Goal: Task Accomplishment & Management: Manage account settings

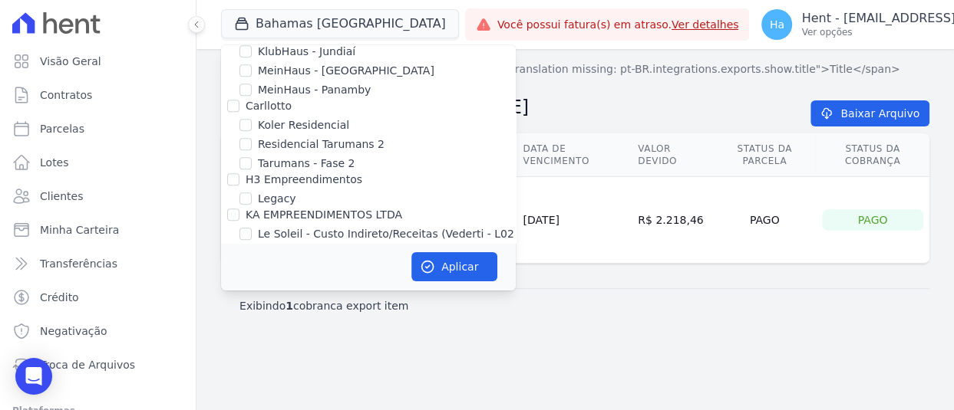
scroll to position [9386, 0]
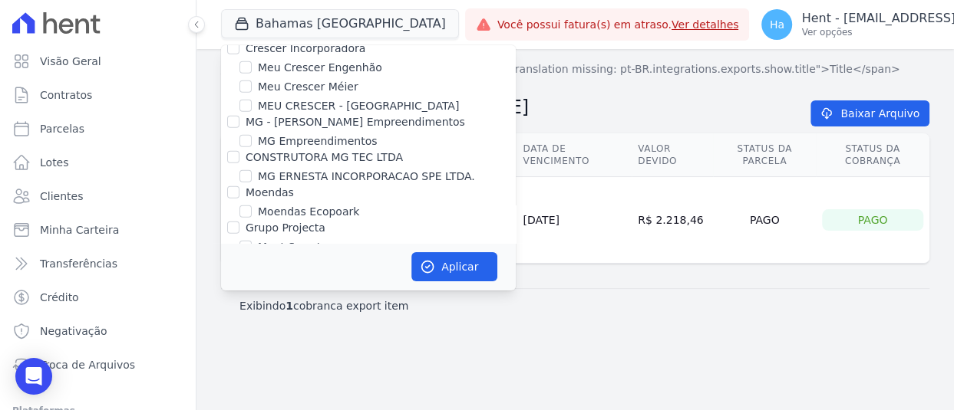
click at [232, 328] on input "Construtora Fontanive" at bounding box center [233, 334] width 12 height 12
checkbox input "true"
click at [471, 280] on button "Aplicar" at bounding box center [454, 266] width 86 height 29
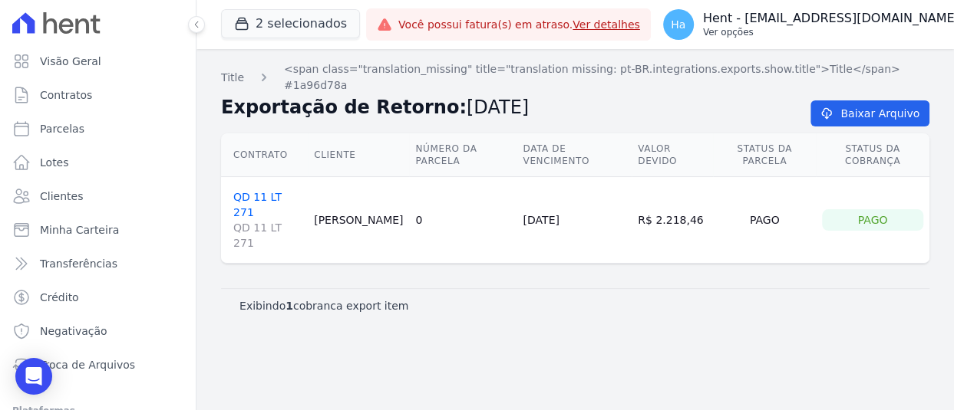
click at [818, 12] on p "Hent - [EMAIL_ADDRESS][DOMAIN_NAME]" at bounding box center [831, 18] width 256 height 15
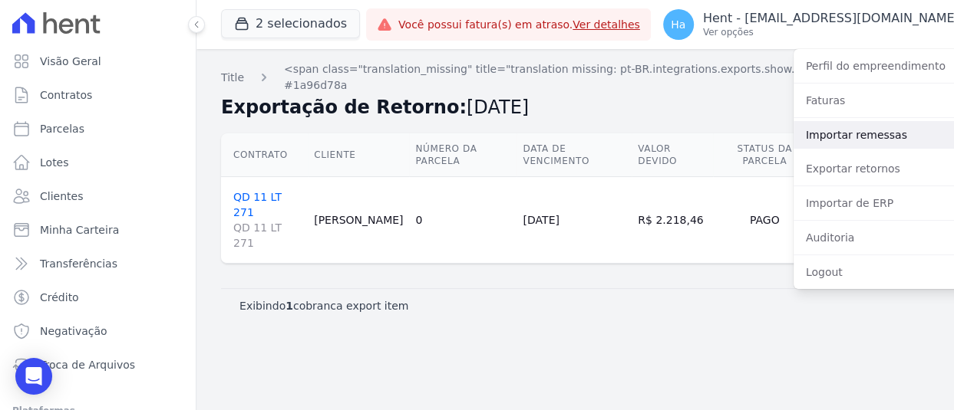
click at [793, 138] on link "Importar remessas" at bounding box center [891, 135] width 196 height 28
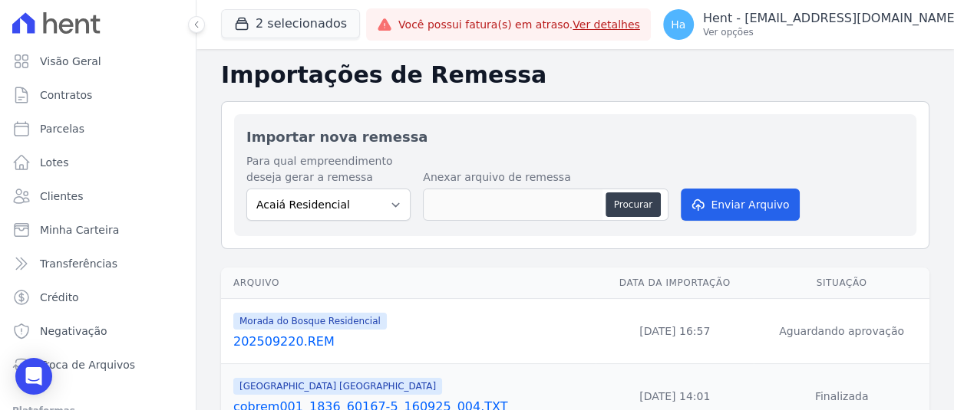
click at [298, 338] on link "202509220.REM" at bounding box center [411, 342] width 356 height 18
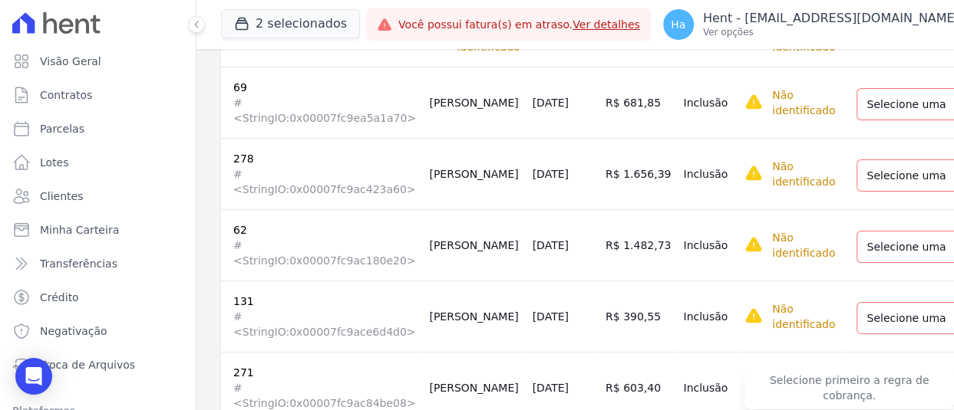
scroll to position [307, 0]
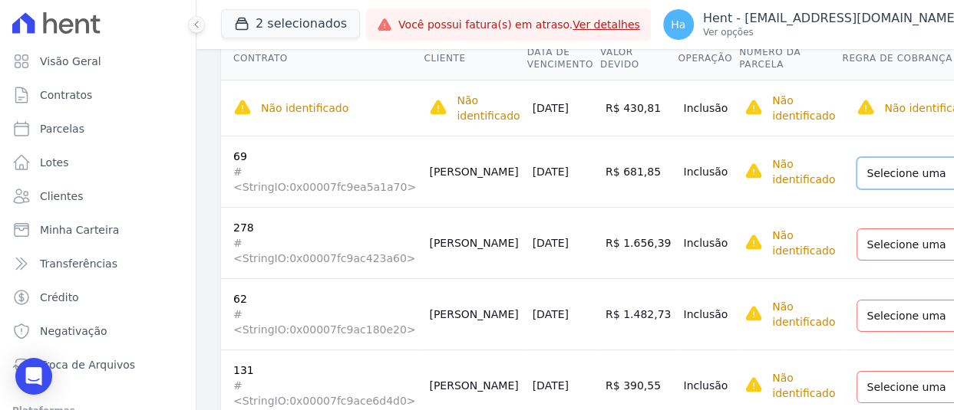
click at [885, 166] on select "Selecione uma Nova Parcela Avulsa Parcela Avulsa Existente Parcela Normal (31 X…" at bounding box center [965, 173] width 218 height 32
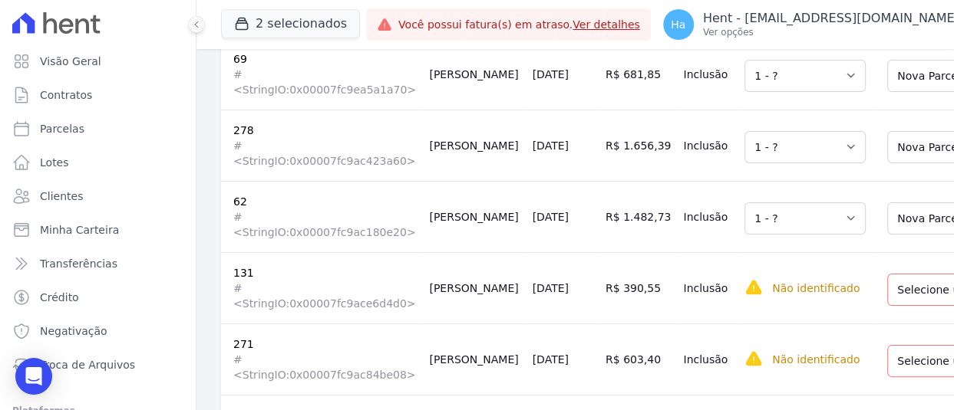
scroll to position [537, 0]
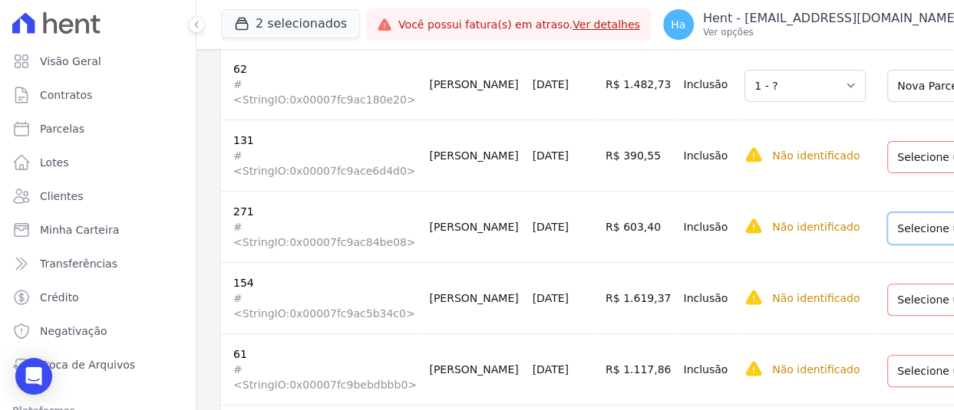
drag, startPoint x: 870, startPoint y: 156, endPoint x: 870, endPoint y: 168, distance: 11.5
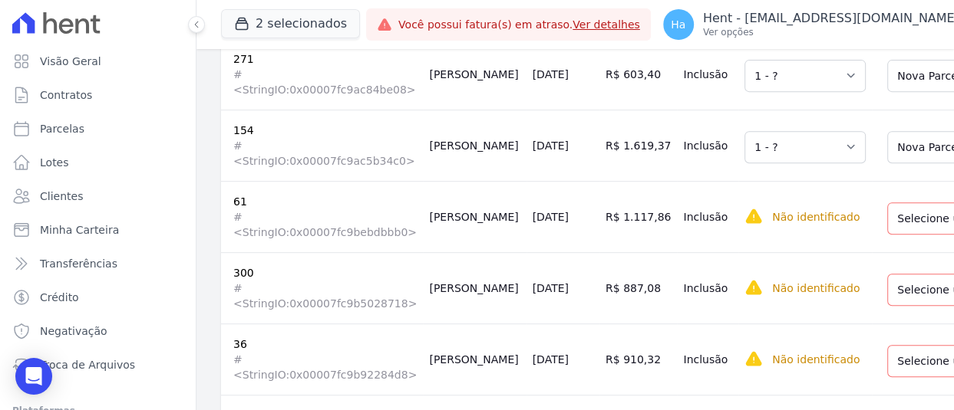
scroll to position [690, 0]
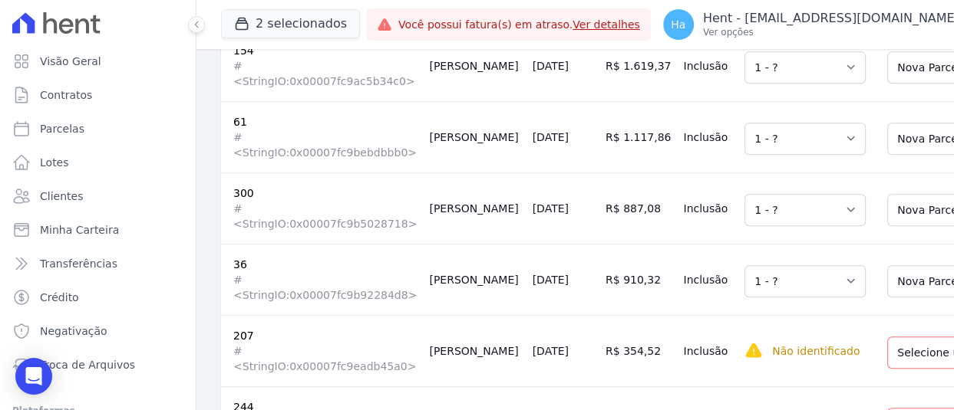
scroll to position [921, 0]
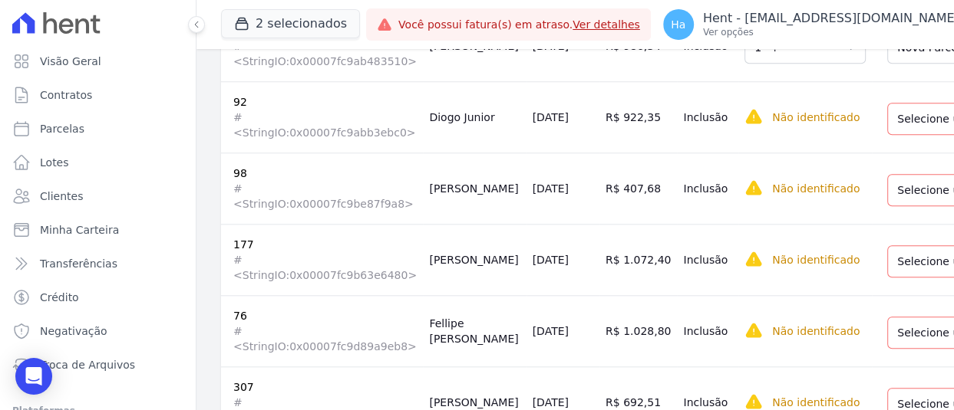
scroll to position [1151, 0]
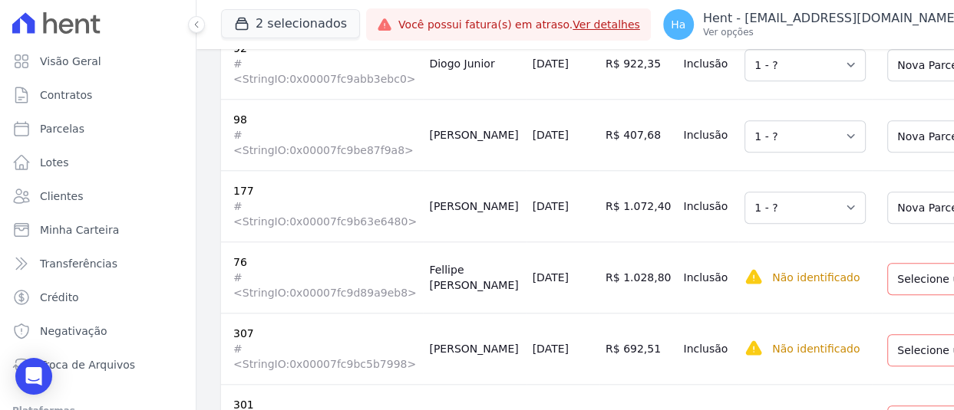
scroll to position [1227, 0]
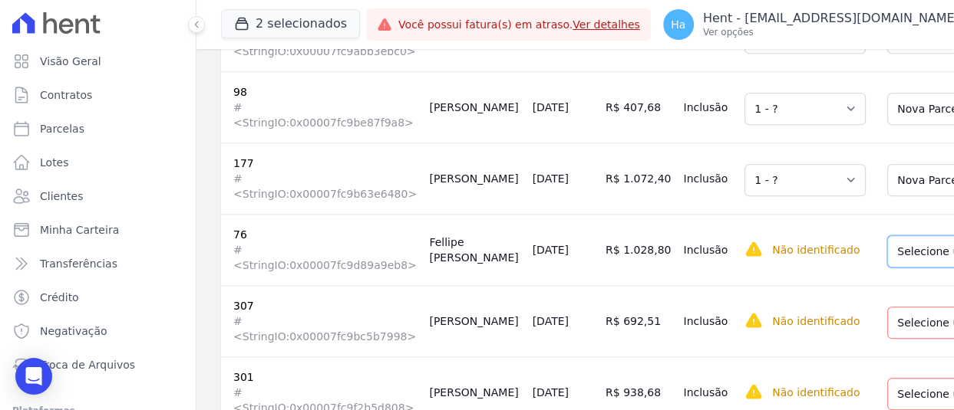
drag, startPoint x: 875, startPoint y: 248, endPoint x: 881, endPoint y: 261, distance: 14.4
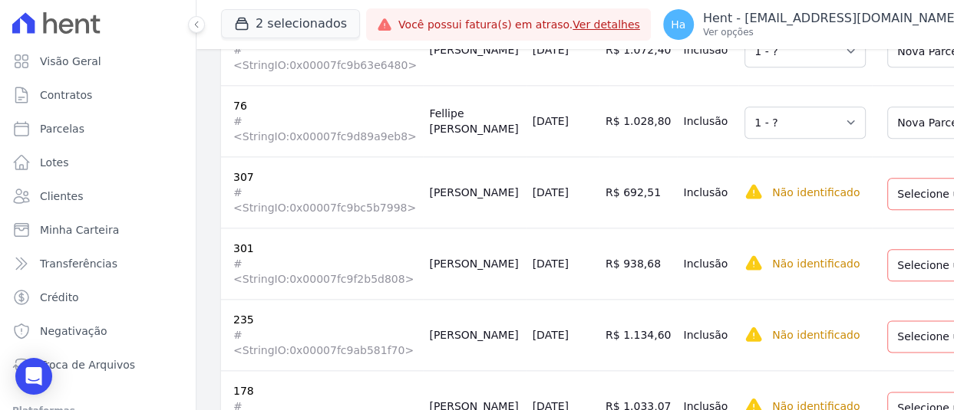
scroll to position [1381, 0]
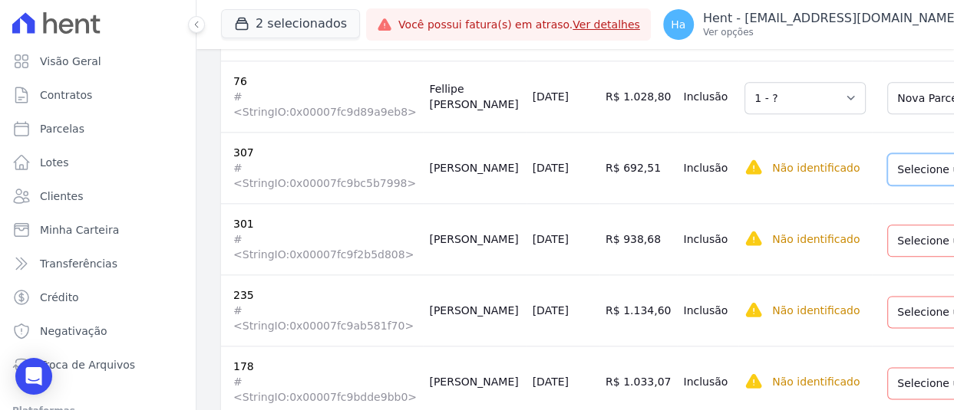
drag, startPoint x: 848, startPoint y: 239, endPoint x: 858, endPoint y: 244, distance: 10.7
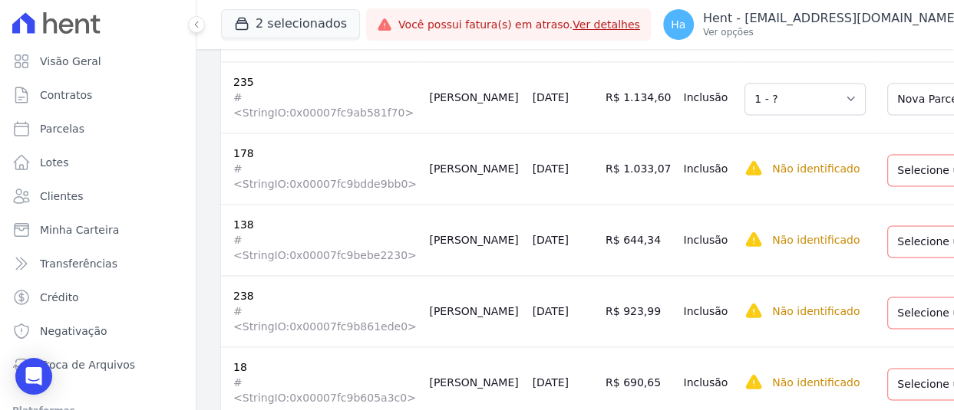
scroll to position [1611, 0]
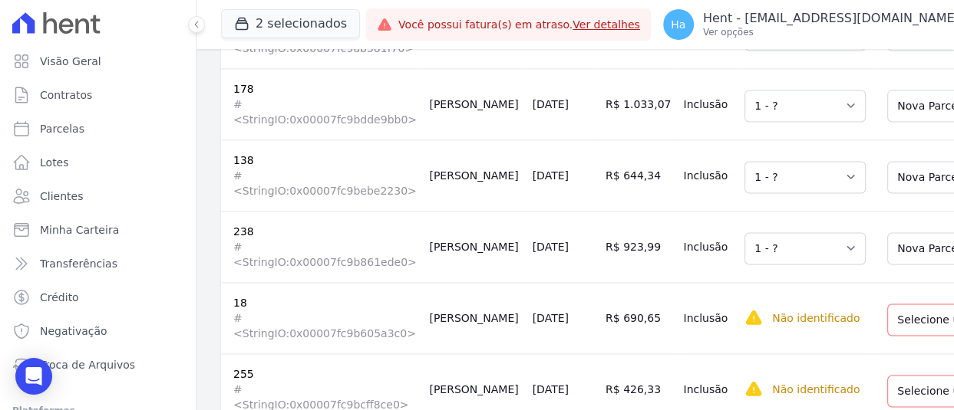
scroll to position [1764, 0]
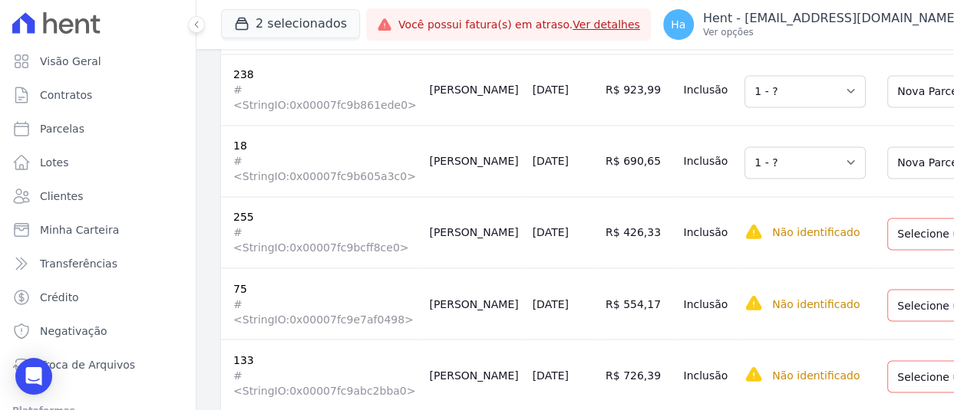
scroll to position [1841, 0]
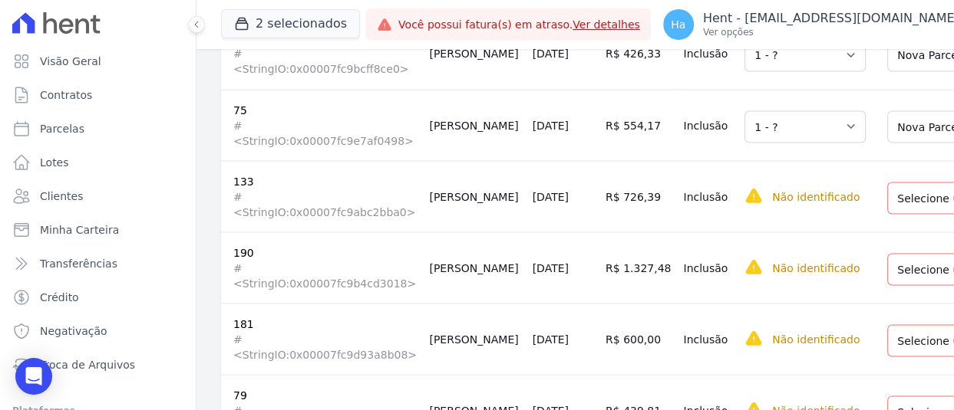
scroll to position [1995, 0]
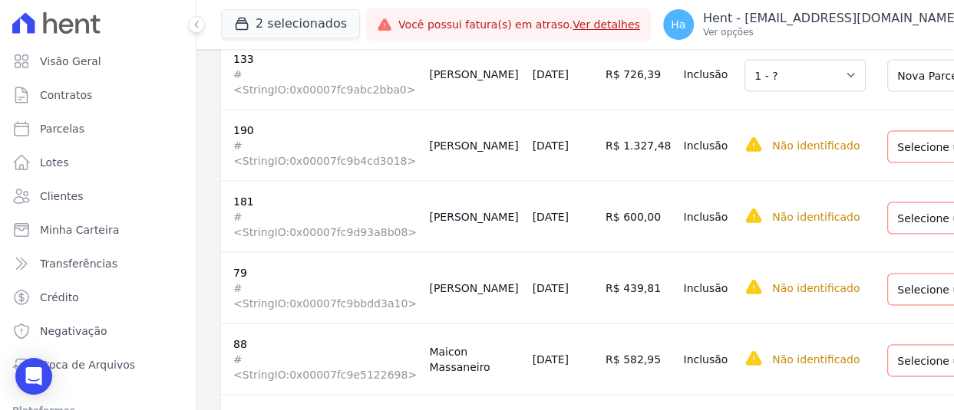
scroll to position [2148, 0]
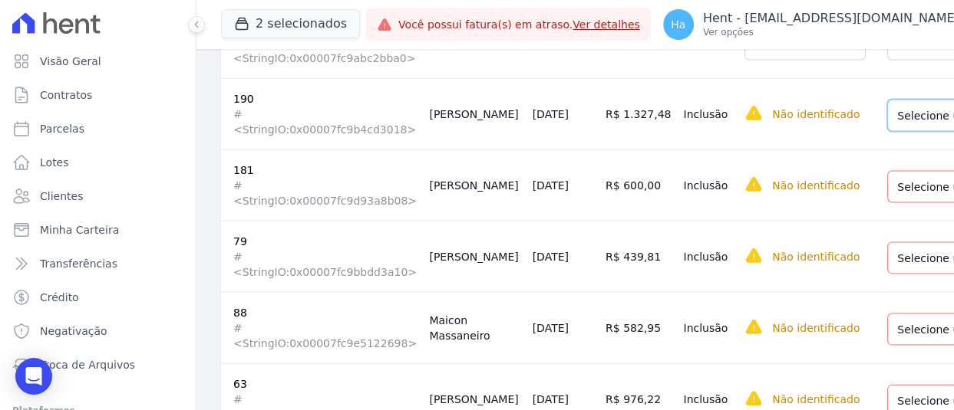
drag, startPoint x: 882, startPoint y: 95, endPoint x: 896, endPoint y: 106, distance: 17.5
drag, startPoint x: 881, startPoint y: 232, endPoint x: 895, endPoint y: 242, distance: 17.0
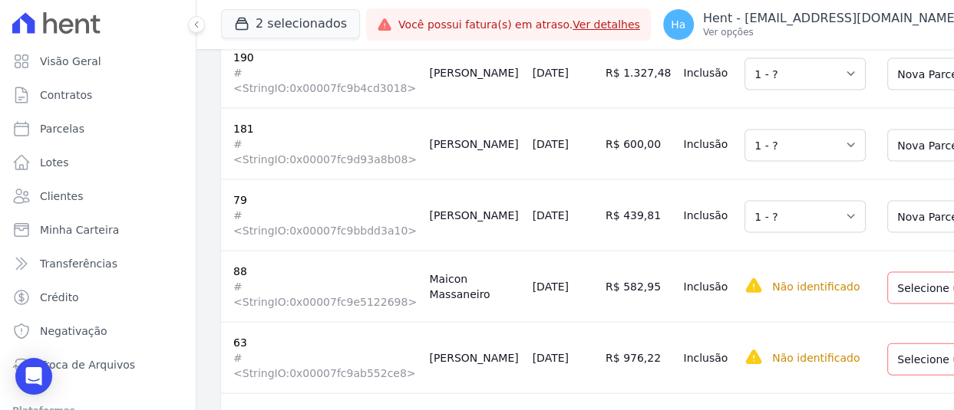
scroll to position [2225, 0]
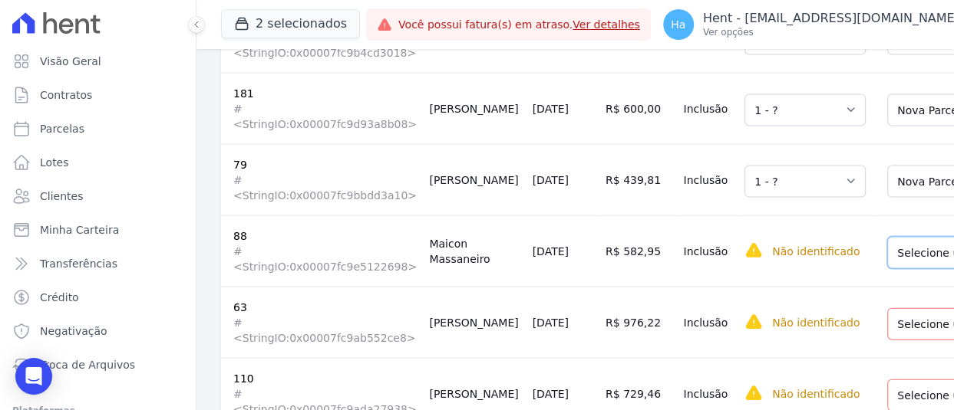
drag, startPoint x: 861, startPoint y: 232, endPoint x: 881, endPoint y: 243, distance: 22.0
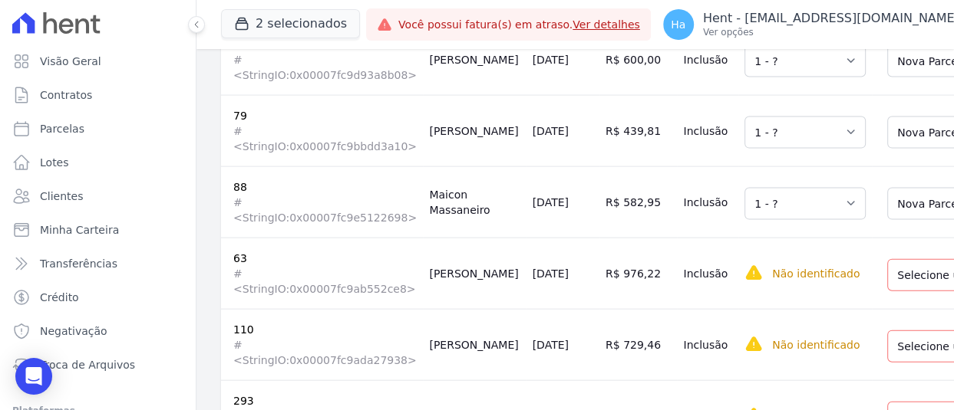
scroll to position [2455, 0]
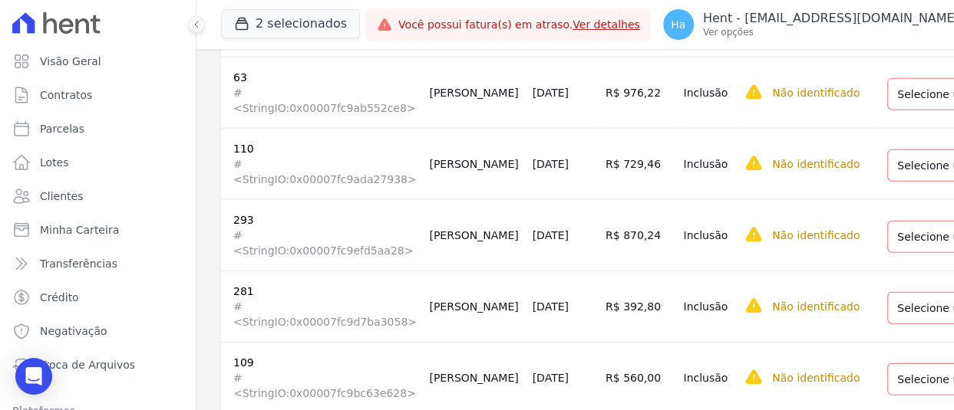
drag, startPoint x: 876, startPoint y: 143, endPoint x: 876, endPoint y: 153, distance: 10.0
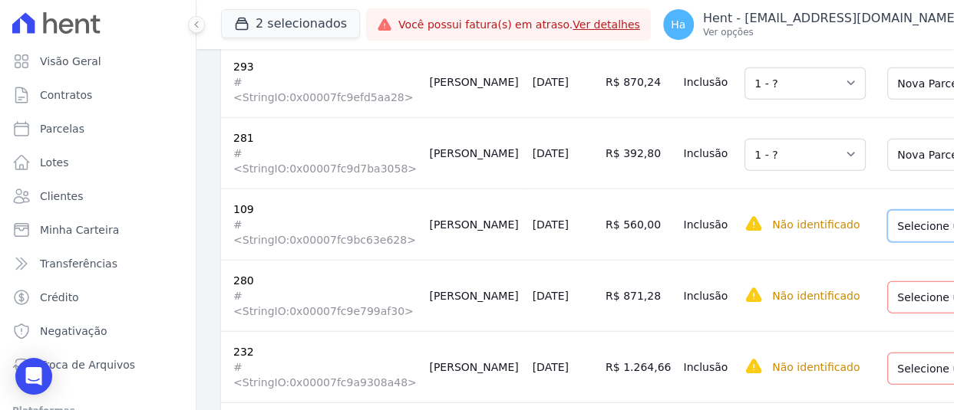
drag, startPoint x: 851, startPoint y: 193, endPoint x: 855, endPoint y: 199, distance: 8.3
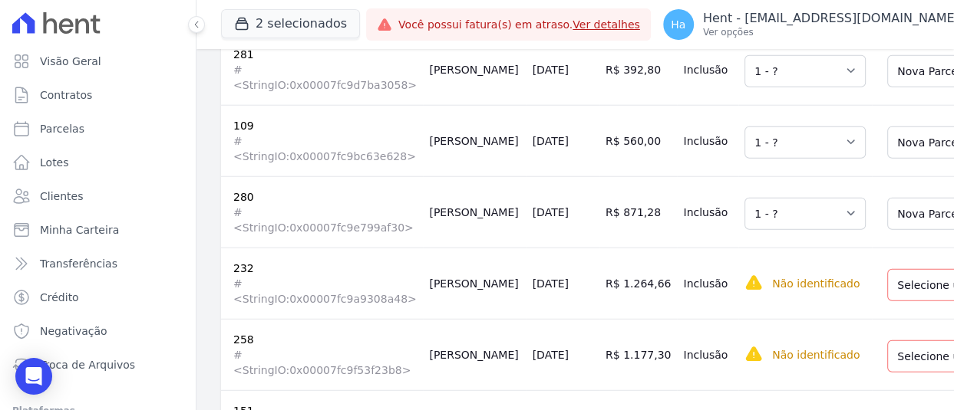
scroll to position [2762, 0]
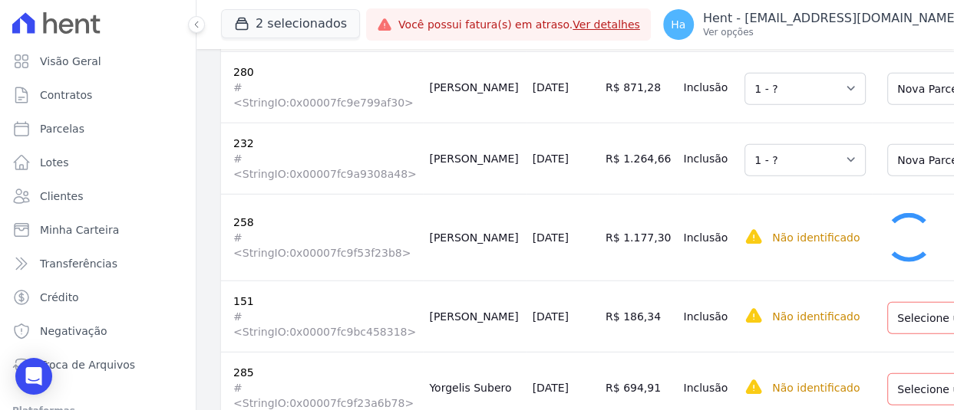
scroll to position [2905, 0]
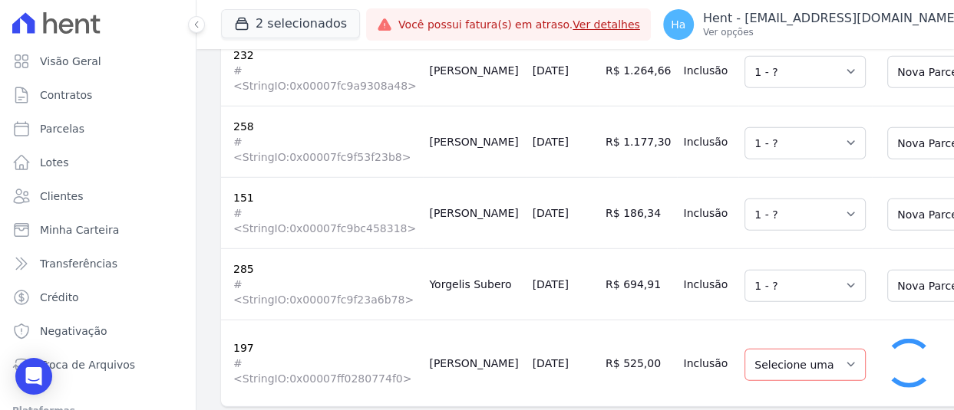
select select "1"
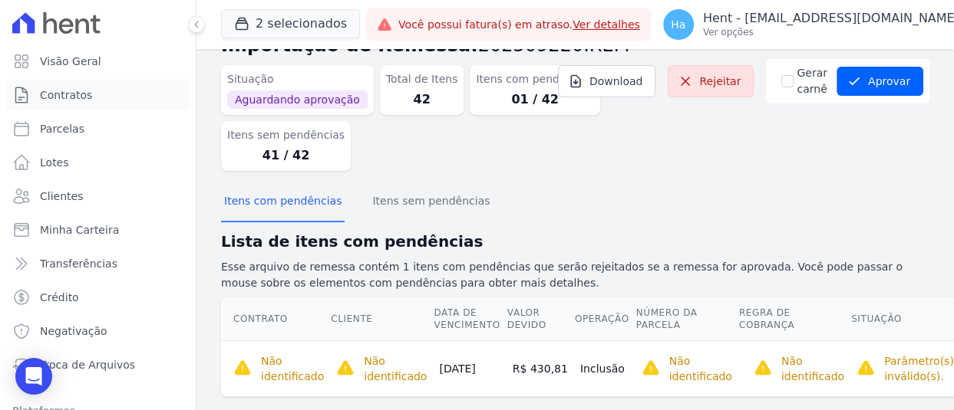
scroll to position [69, 0]
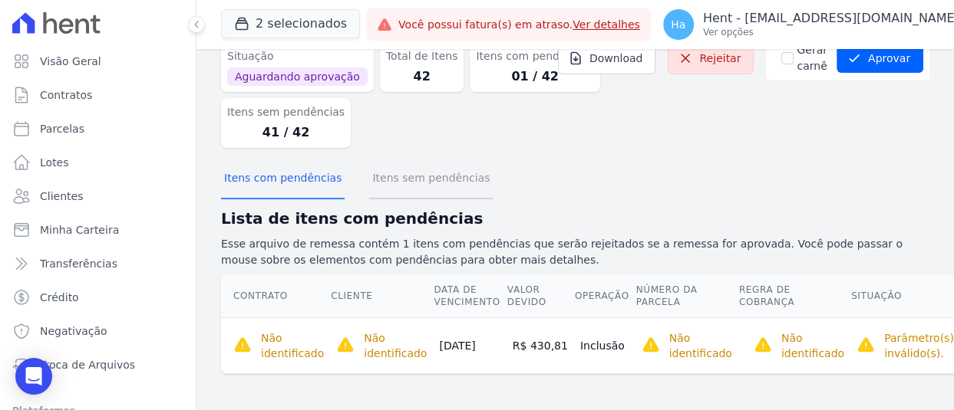
click at [424, 179] on button "Itens sem pendências" at bounding box center [431, 180] width 124 height 40
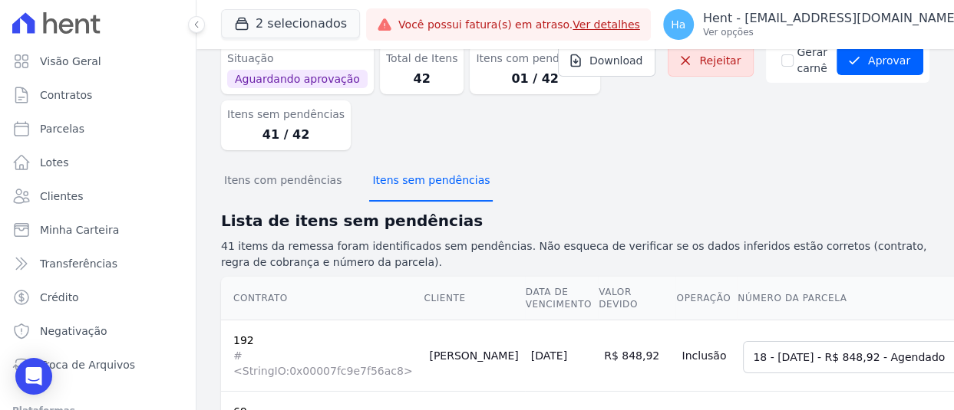
scroll to position [0, 0]
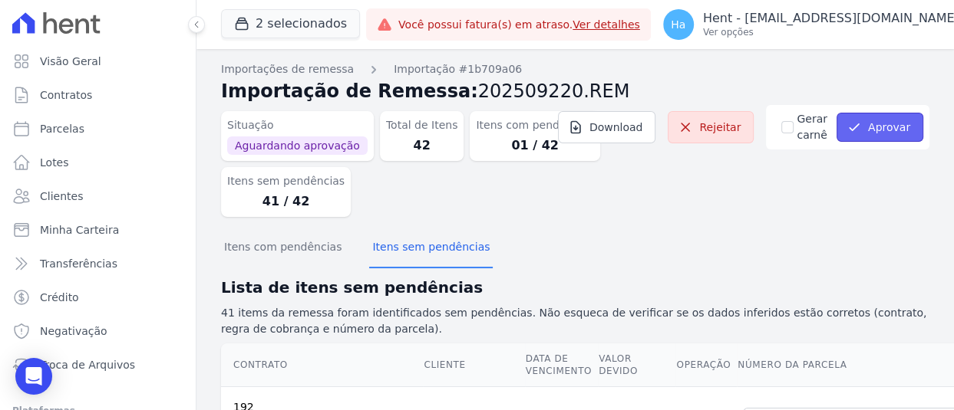
click at [889, 124] on button "Aprovar" at bounding box center [879, 127] width 87 height 29
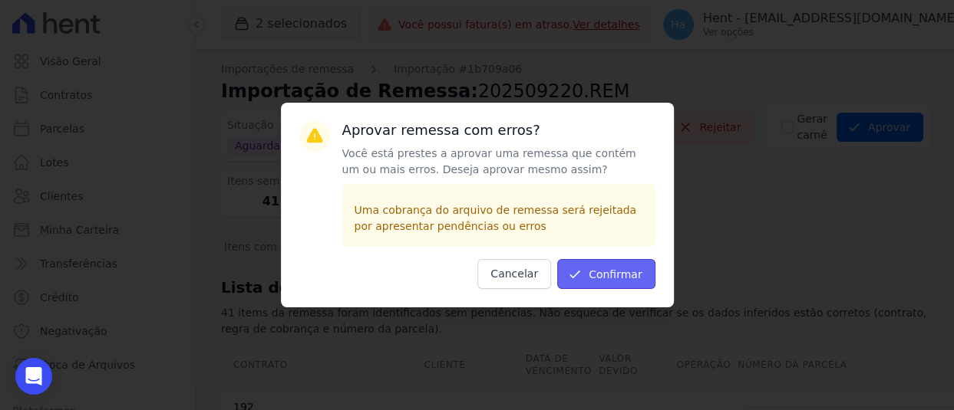
click at [614, 271] on button "Confirmar" at bounding box center [606, 274] width 98 height 30
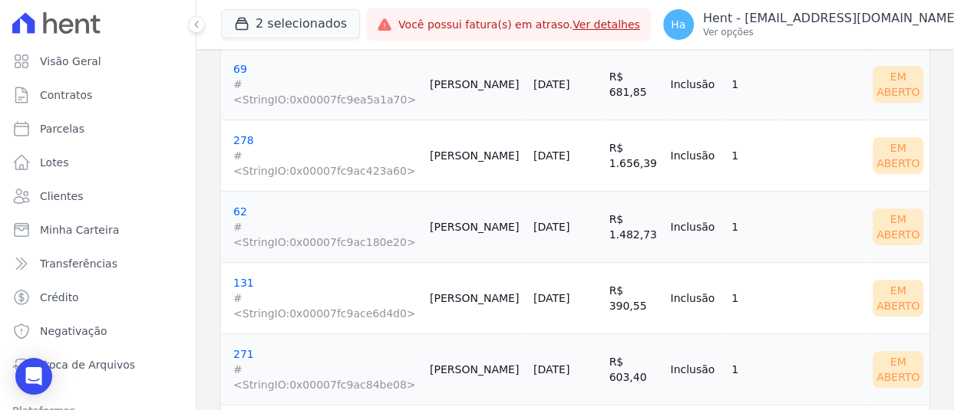
scroll to position [236, 0]
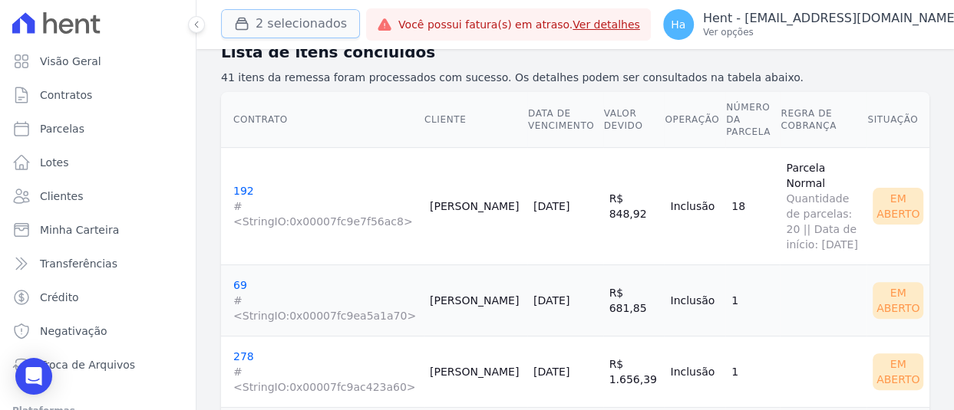
click at [318, 22] on button "2 selecionados" at bounding box center [290, 23] width 139 height 29
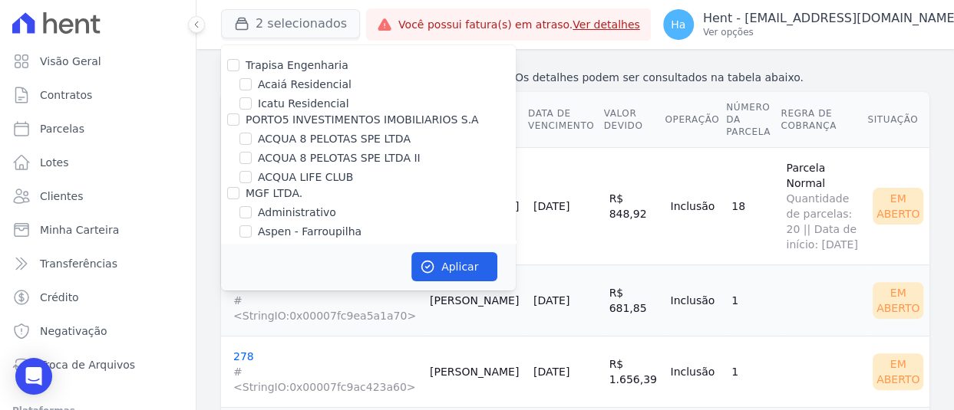
scroll to position [6804, 0]
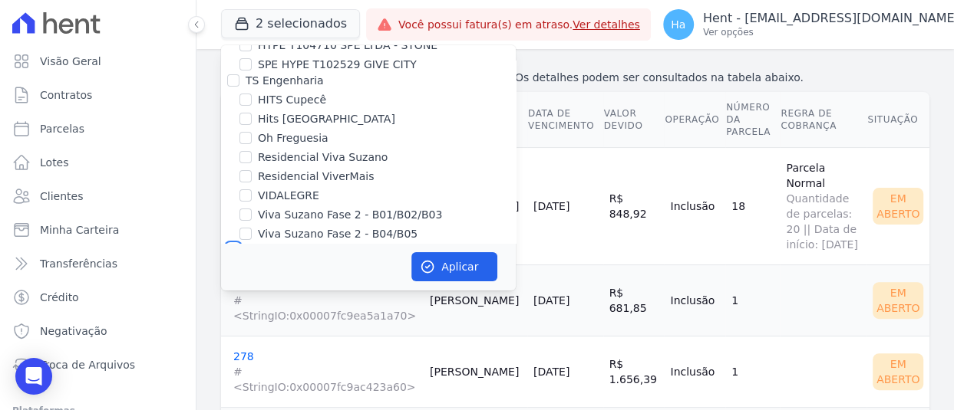
click at [235, 244] on input "CONSTRUTORA FONTANIVE LIMITADA" at bounding box center [233, 250] width 12 height 12
checkbox input "true"
click at [439, 267] on button "Aplicar" at bounding box center [454, 266] width 86 height 29
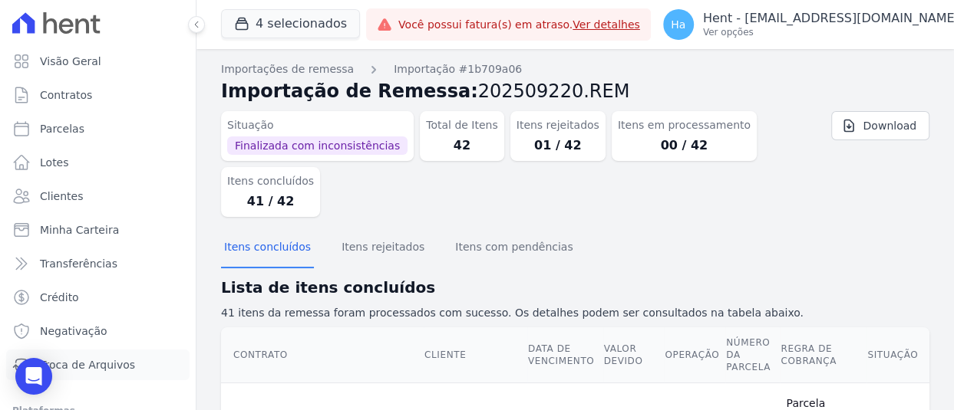
click at [92, 367] on span "Troca de Arquivos" at bounding box center [87, 364] width 95 height 15
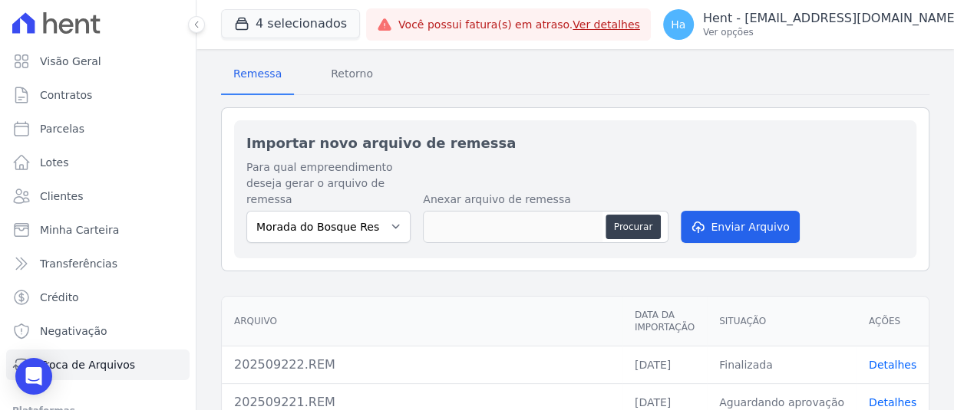
scroll to position [153, 0]
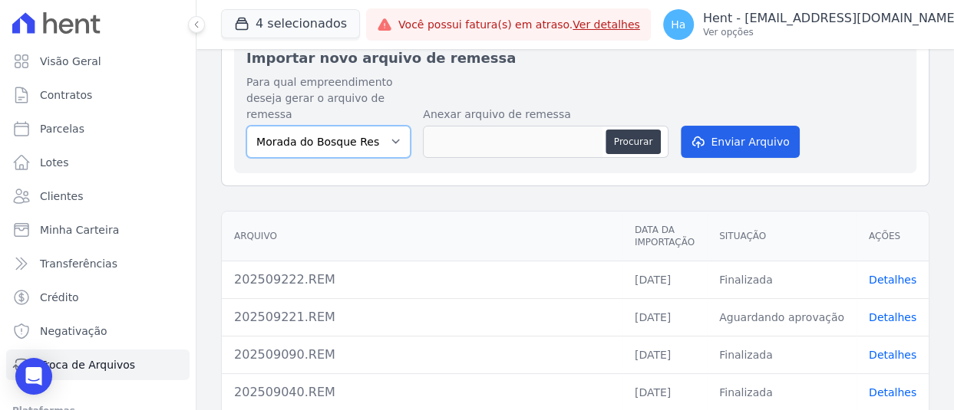
click at [372, 149] on select "Morada do Bosque Residencial ILHAS DO CARIBE II TAJAHY RESIDENCE BAHAMAS EAST V…" at bounding box center [328, 142] width 164 height 32
select select "c576f565-7a80-4d4f-856c-0ef5a2013c44"
click at [246, 126] on select "Morada do Bosque Residencial ILHAS DO CARIBE II TAJAHY RESIDENCE BAHAMAS EAST V…" at bounding box center [328, 142] width 164 height 32
click at [881, 275] on link "Detalhes" at bounding box center [892, 280] width 48 height 12
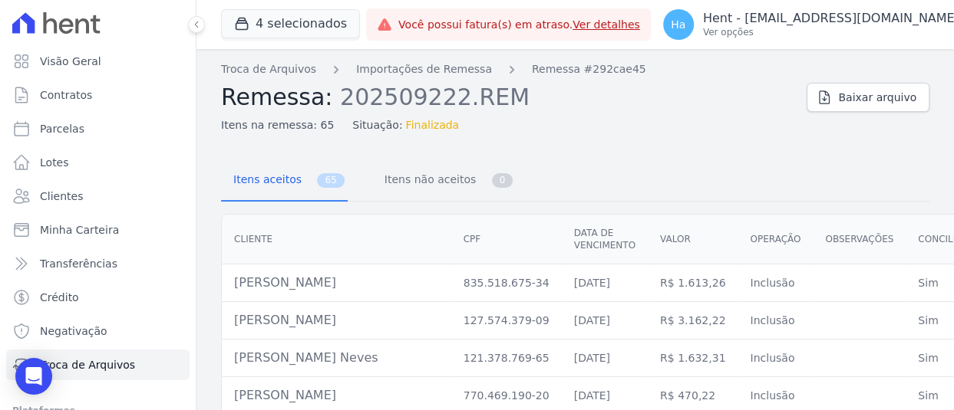
select select "c576f565-7a80-4d4f-856c-0ef5a2013c44"
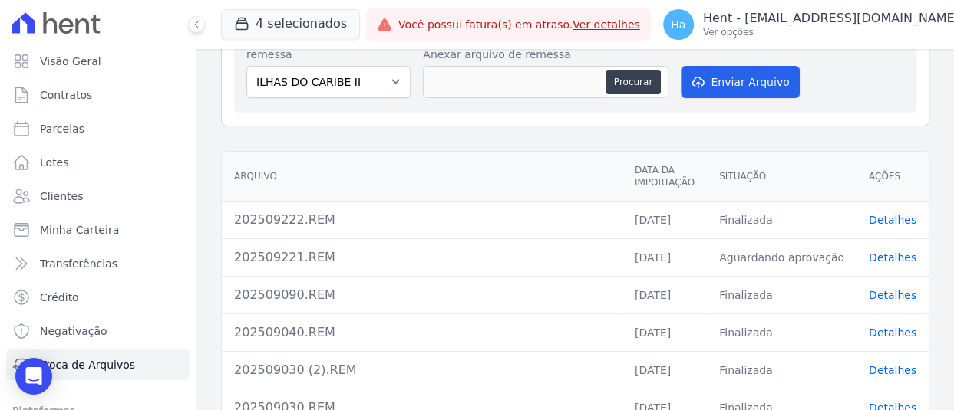
scroll to position [230, 0]
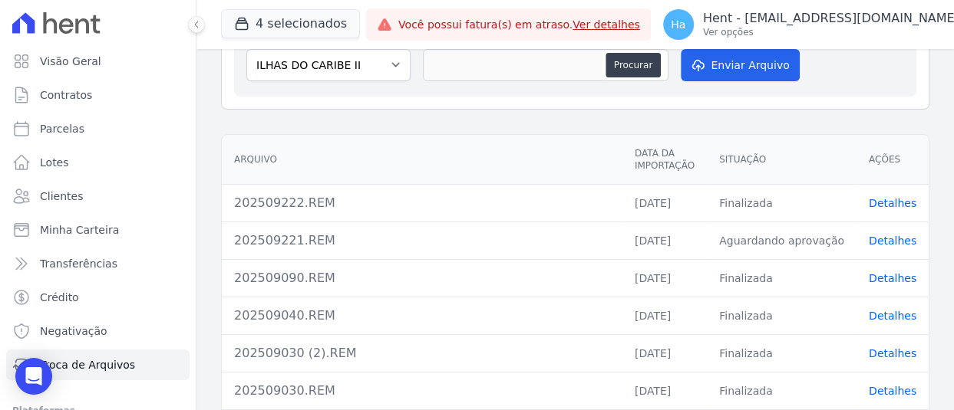
click at [885, 236] on link "Detalhes" at bounding box center [892, 241] width 48 height 12
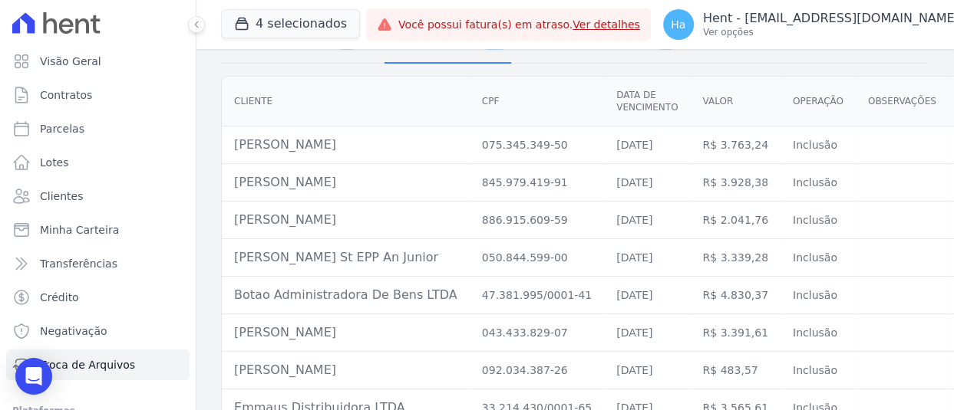
scroll to position [153, 0]
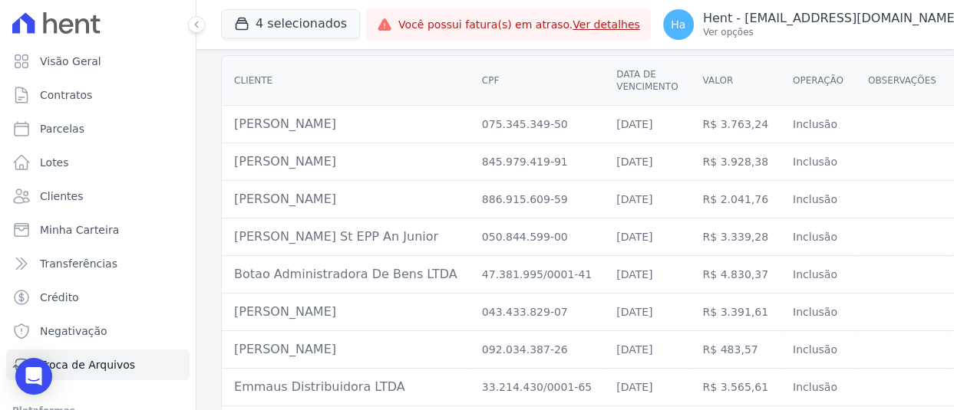
drag, startPoint x: 403, startPoint y: 217, endPoint x: 228, endPoint y: 227, distance: 175.2
click at [228, 227] on td "Walter Johann St EPP An Junior" at bounding box center [346, 238] width 248 height 38
copy td "Walter Johann St EPP An Junior"
drag, startPoint x: 230, startPoint y: 297, endPoint x: 381, endPoint y: 298, distance: 151.1
click at [381, 298] on td "Diego Goncalves Da Costa" at bounding box center [346, 313] width 248 height 38
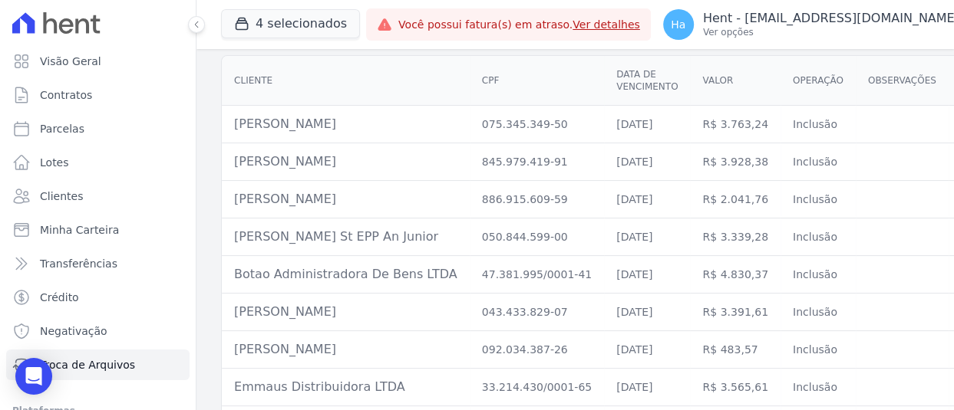
drag, startPoint x: 460, startPoint y: 295, endPoint x: 546, endPoint y: 295, distance: 85.9
click at [546, 295] on td "043.433.829-07" at bounding box center [536, 313] width 134 height 38
copy td "043.433.829-07"
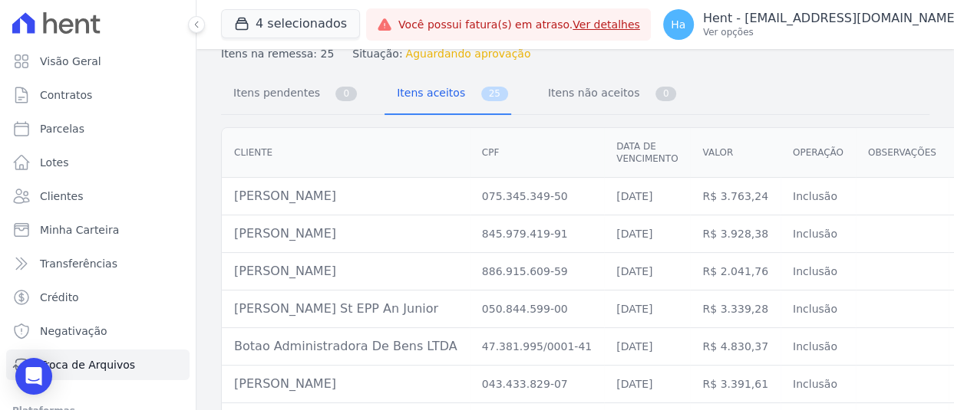
scroll to position [0, 0]
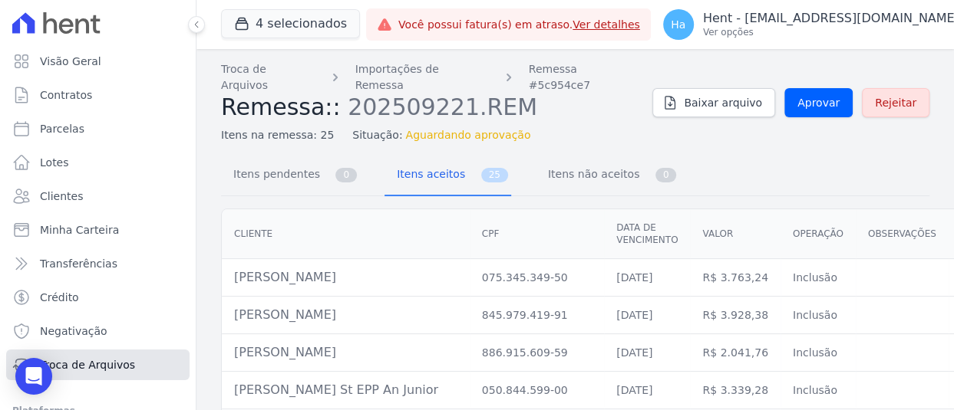
click at [100, 366] on span "Troca de Arquivos" at bounding box center [87, 364] width 95 height 15
select select "c576f565-7a80-4d4f-856c-0ef5a2013c44"
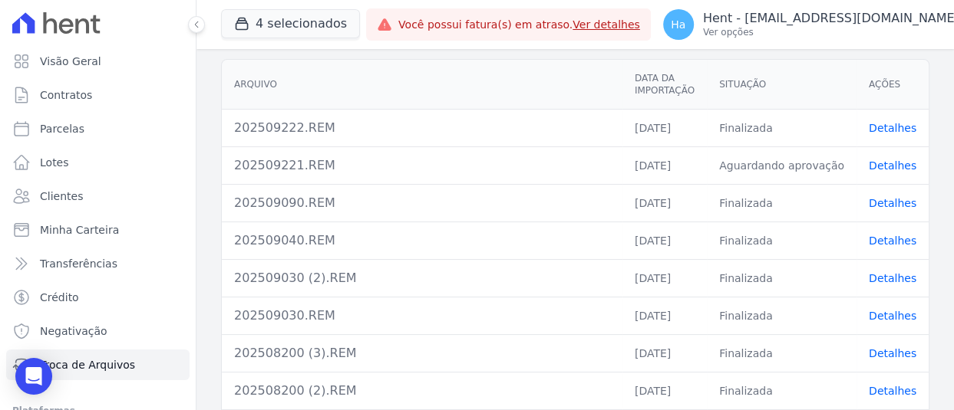
scroll to position [307, 0]
click at [879, 120] on link "Detalhes" at bounding box center [892, 126] width 48 height 12
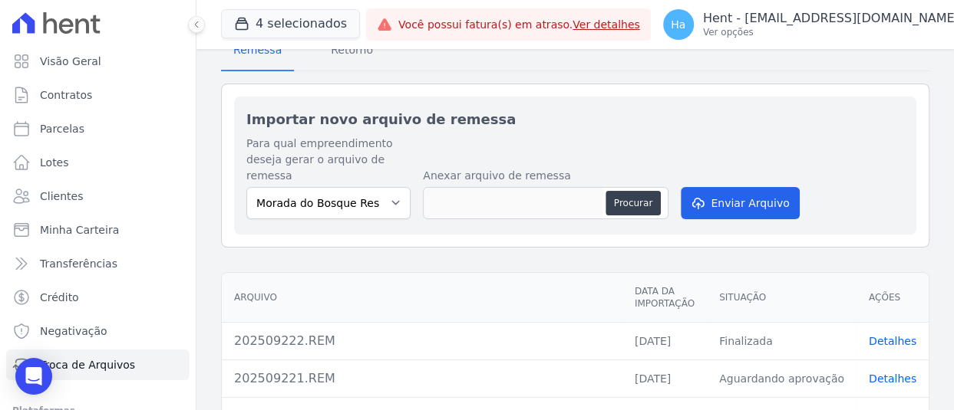
scroll to position [153, 0]
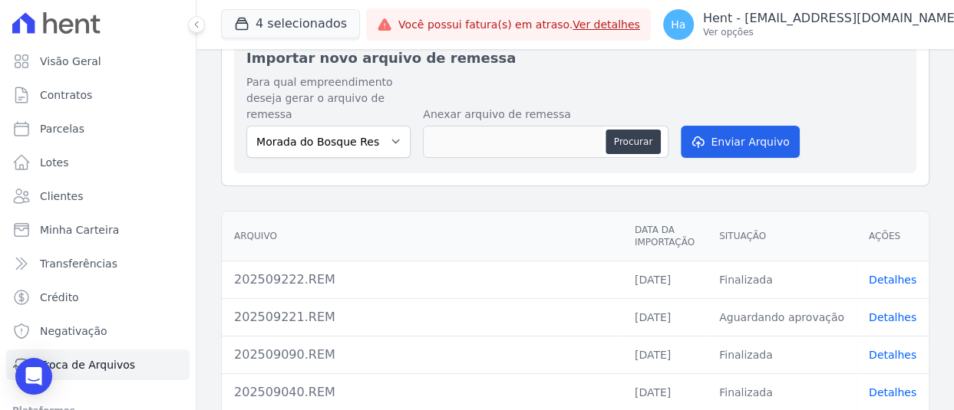
click at [878, 314] on link "Detalhes" at bounding box center [892, 317] width 48 height 12
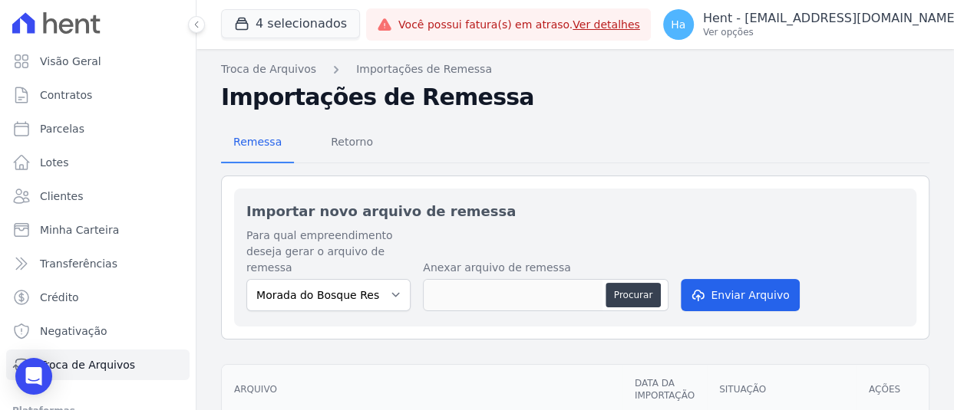
scroll to position [153, 0]
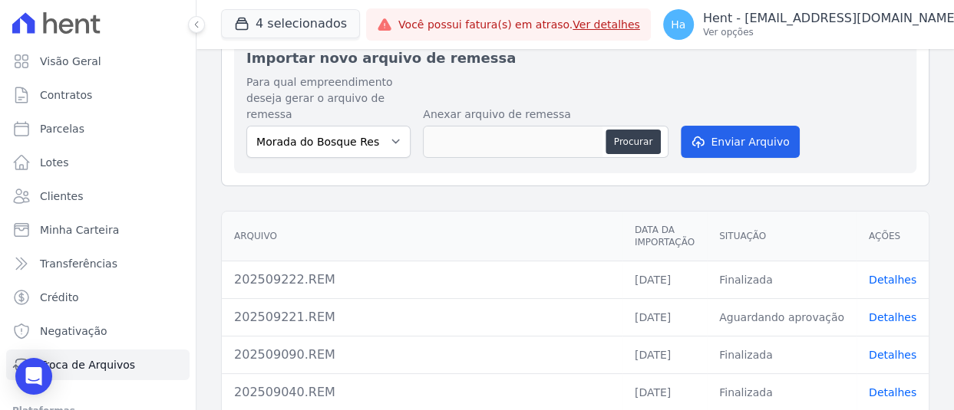
click at [871, 279] on link "Detalhes" at bounding box center [892, 280] width 48 height 12
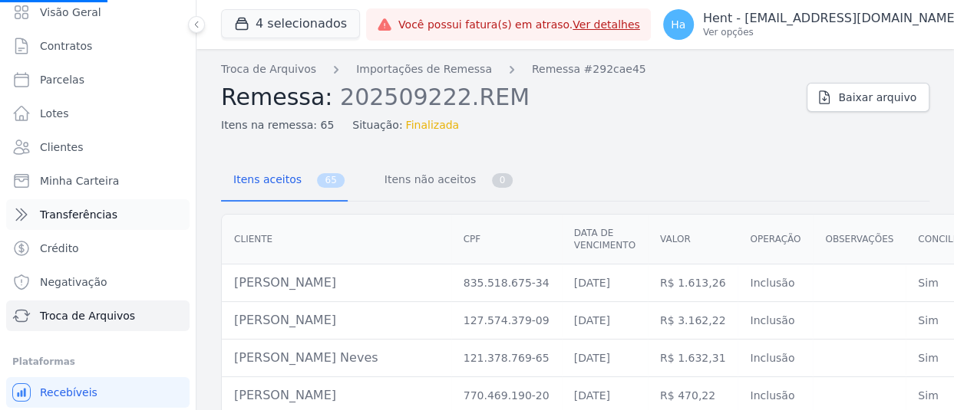
scroll to position [77, 0]
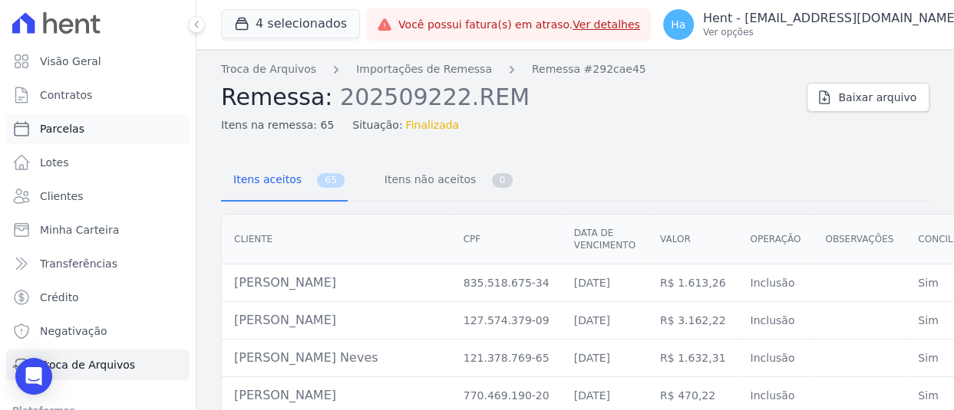
drag, startPoint x: 71, startPoint y: 113, endPoint x: 48, endPoint y: 135, distance: 32.0
drag, startPoint x: 484, startPoint y: 283, endPoint x: 560, endPoint y: 281, distance: 76.0
click at [560, 280] on td "835.518.675-34" at bounding box center [506, 284] width 110 height 38
copy td "835.518.675-34"
drag, startPoint x: 227, startPoint y: 278, endPoint x: 414, endPoint y: 284, distance: 187.3
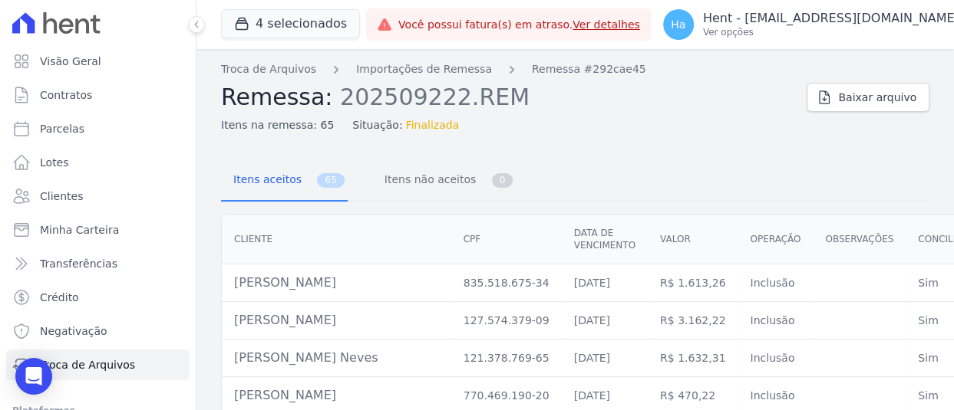
click at [414, 284] on td "Marcos Vinicius Alves Dos Santos" at bounding box center [336, 284] width 229 height 38
copy td "Marcos Vinicius Alves Dos Santos"
drag, startPoint x: 407, startPoint y: 329, endPoint x: 232, endPoint y: 332, distance: 174.9
click at [232, 332] on td "Mauro Sergio Mathias Junior" at bounding box center [336, 321] width 229 height 38
copy td "Mauro Sergio Mathias Junior"
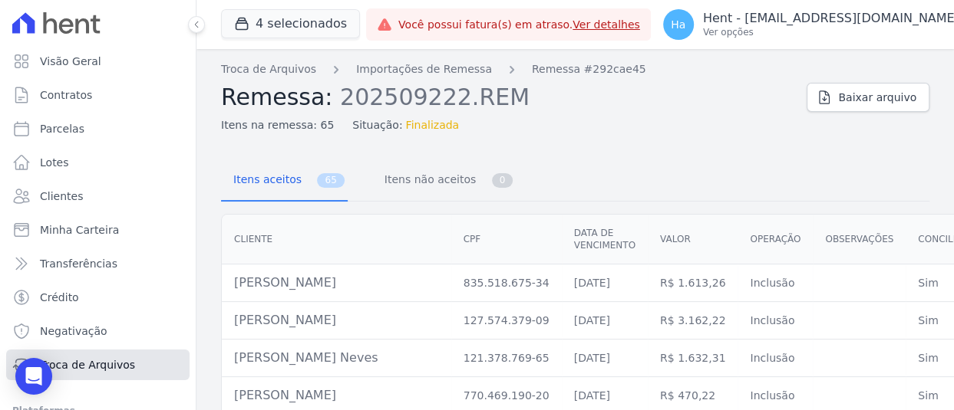
click at [100, 364] on span "Troca de Arquivos" at bounding box center [87, 364] width 95 height 15
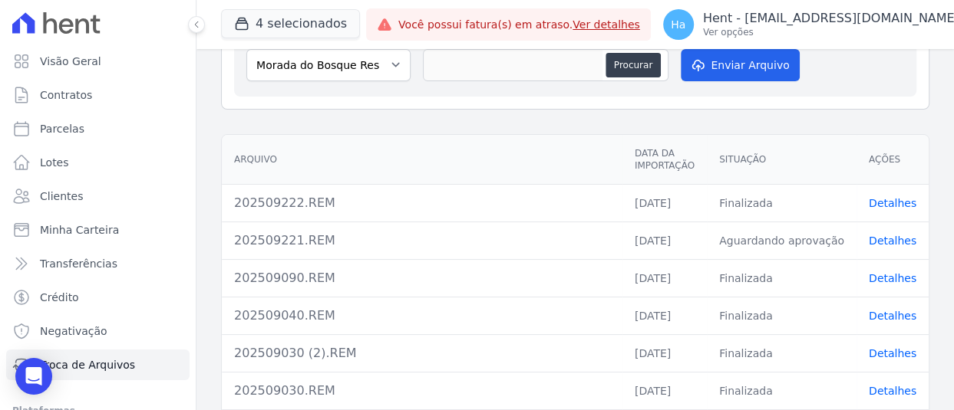
scroll to position [77, 0]
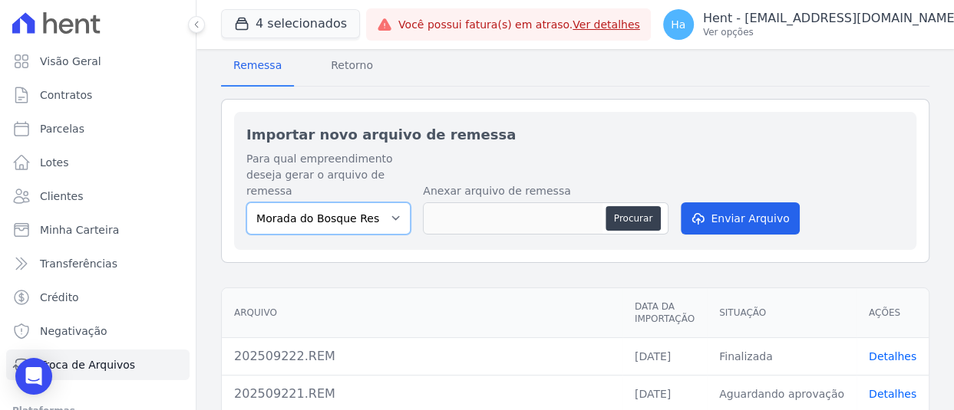
click at [370, 225] on select "Morada do Bosque Residencial ILHAS DO CARIBE II TAJAHY RESIDENCE BAHAMAS EAST V…" at bounding box center [328, 219] width 164 height 32
select select "c576f565-7a80-4d4f-856c-0ef5a2013c44"
click at [246, 203] on select "Morada do Bosque Residencial ILHAS DO CARIBE II TAJAHY RESIDENCE BAHAMAS EAST V…" at bounding box center [328, 219] width 164 height 32
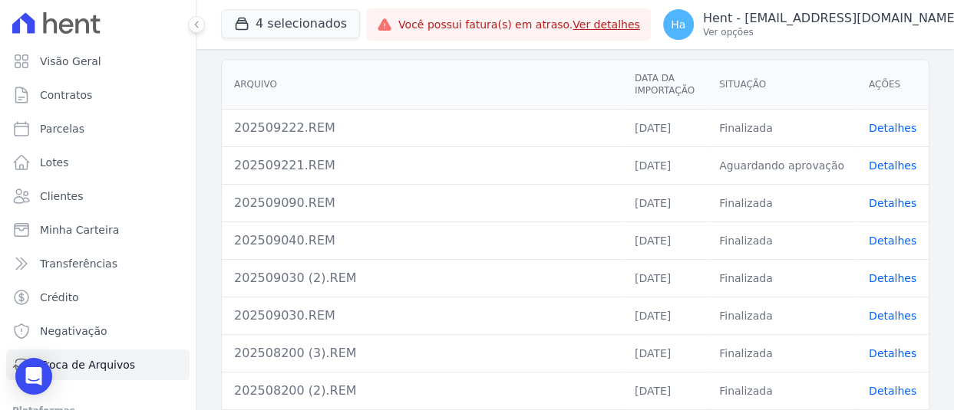
scroll to position [307, 0]
click at [882, 162] on link "Detalhes" at bounding box center [892, 164] width 48 height 12
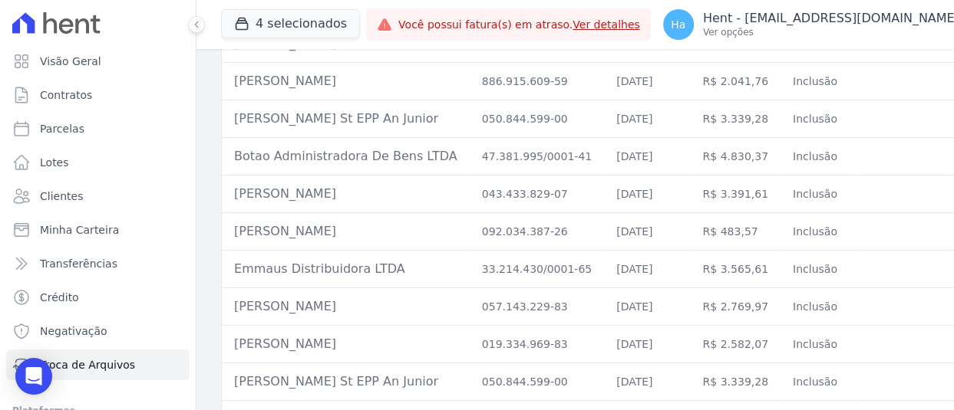
scroll to position [384, 0]
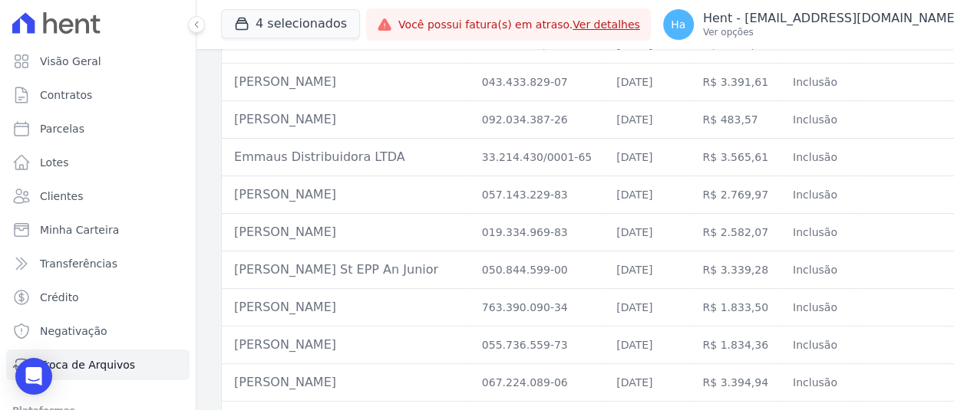
drag, startPoint x: 367, startPoint y: 217, endPoint x: 231, endPoint y: 229, distance: 136.3
click at [231, 229] on td "Fabiana Charak Pereira" at bounding box center [346, 233] width 248 height 38
drag, startPoint x: 534, startPoint y: 221, endPoint x: 455, endPoint y: 226, distance: 79.2
click at [469, 226] on td "019.334.969-83" at bounding box center [536, 233] width 134 height 38
copy td "019.334.969-83"
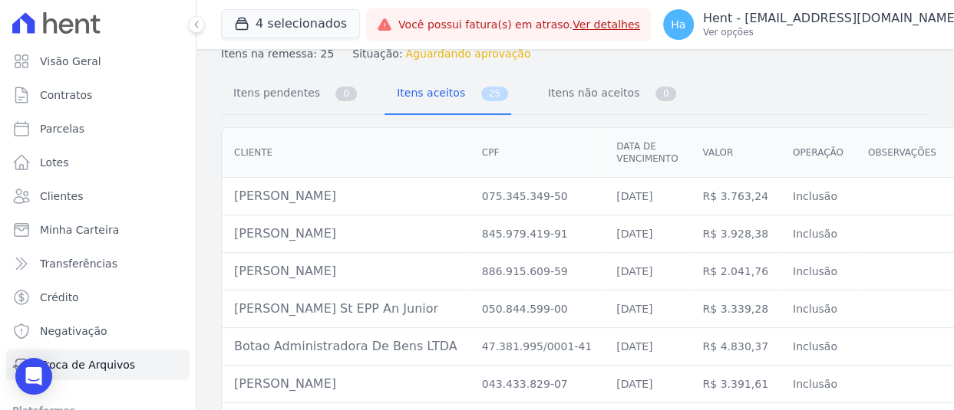
scroll to position [0, 0]
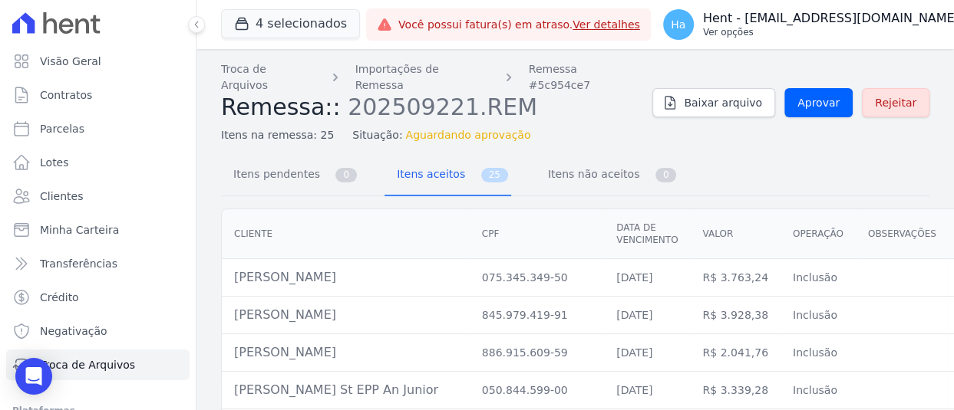
click at [870, 16] on p "Hent - [EMAIL_ADDRESS][DOMAIN_NAME]" at bounding box center [831, 18] width 256 height 15
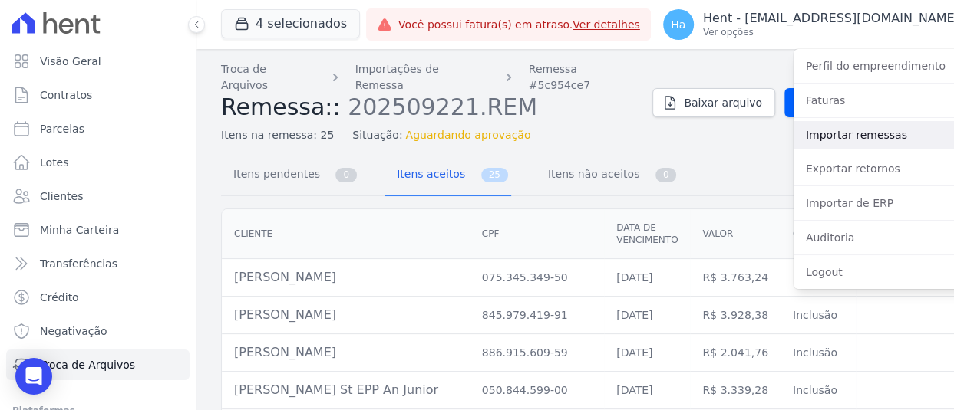
click at [836, 133] on link "Importar remessas" at bounding box center [891, 135] width 196 height 28
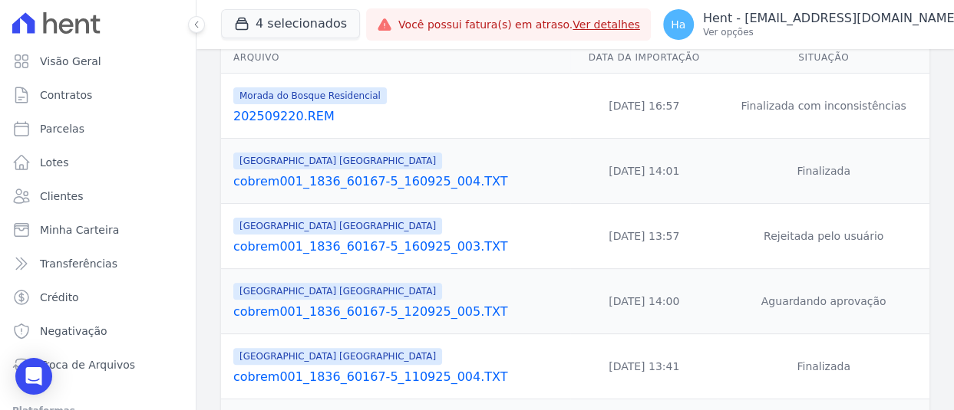
scroll to position [230, 0]
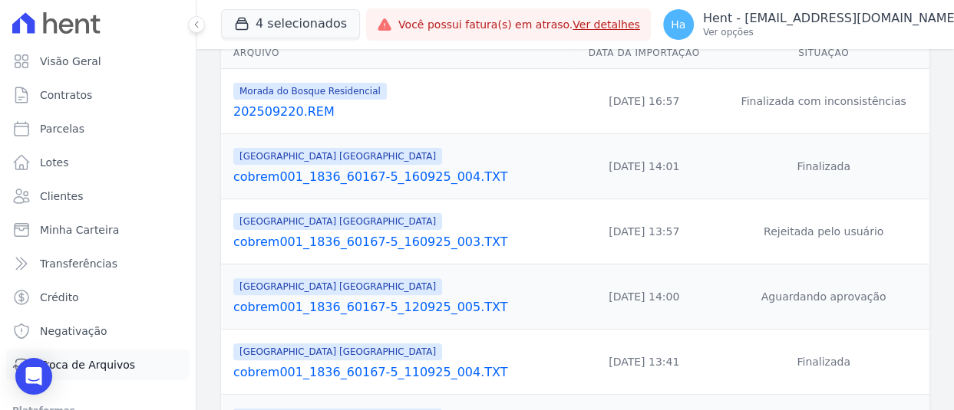
click at [98, 365] on span "Troca de Arquivos" at bounding box center [87, 364] width 95 height 15
select select "c576f565-7a80-4d4f-856c-0ef5a2013c44"
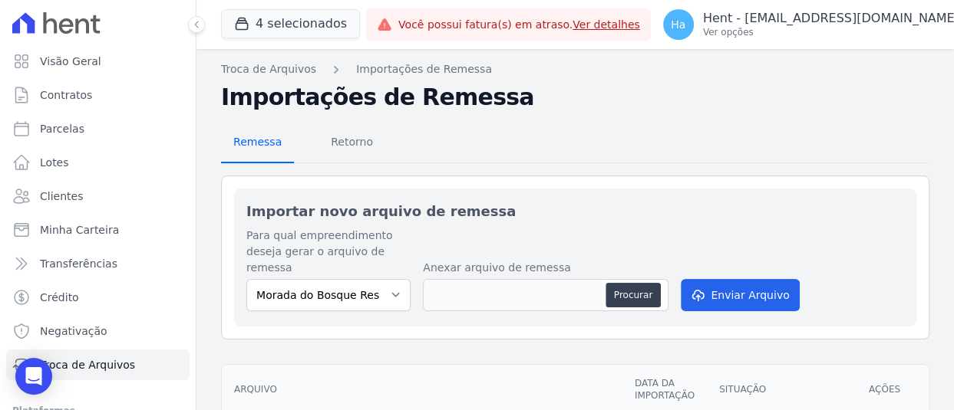
click at [259, 144] on span "Remessa" at bounding box center [257, 142] width 67 height 31
select select "c576f565-7a80-4d4f-856c-0ef5a2013c44"
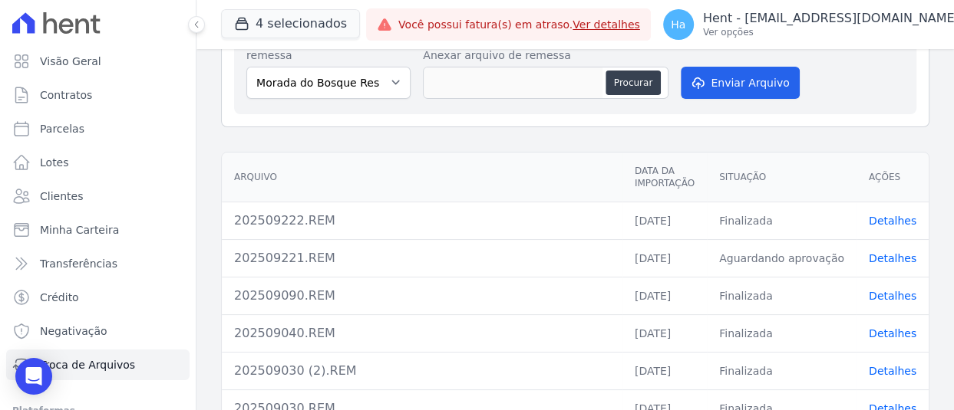
scroll to position [77, 0]
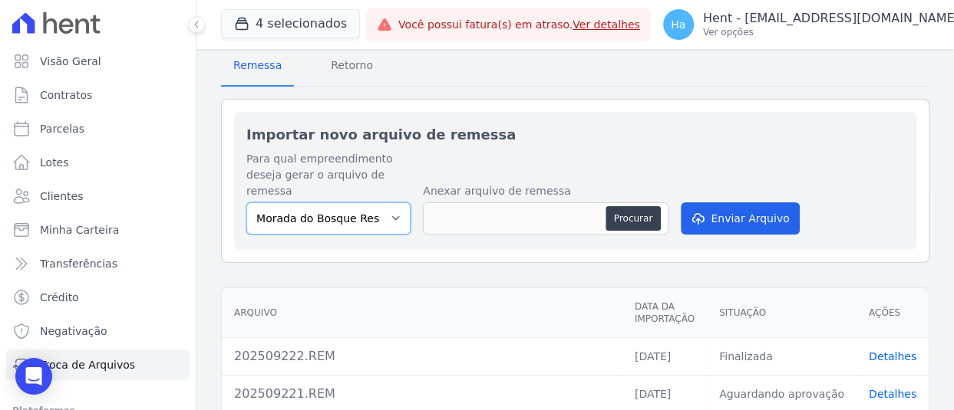
click at [387, 232] on select "Morada do Bosque Residencial ILHAS DO CARIBE II TAJAHY RESIDENCE BAHAMAS EAST V…" at bounding box center [328, 219] width 164 height 32
select select "c576f565-7a80-4d4f-856c-0ef5a2013c44"
click at [246, 203] on select "Morada do Bosque Residencial ILHAS DO CARIBE II TAJAHY RESIDENCE BAHAMAS EAST V…" at bounding box center [328, 219] width 164 height 32
click at [296, 30] on button "4 selecionados" at bounding box center [290, 23] width 139 height 29
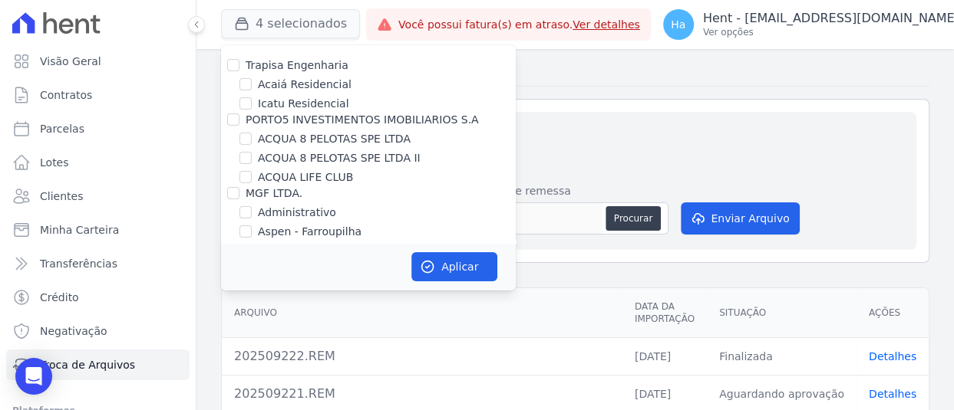
scroll to position [6823, 0]
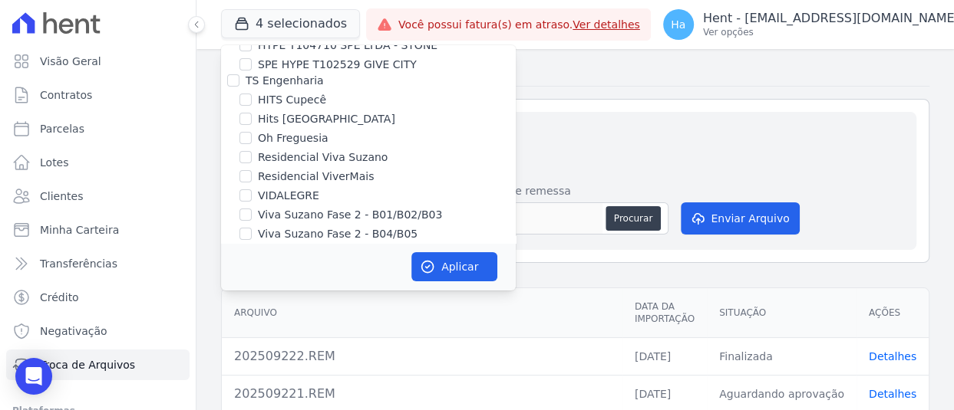
click at [249, 282] on input "TAJAHY RESIDENCE" at bounding box center [245, 288] width 12 height 12
checkbox input "false"
click at [457, 275] on button "Aplicar" at bounding box center [454, 266] width 86 height 29
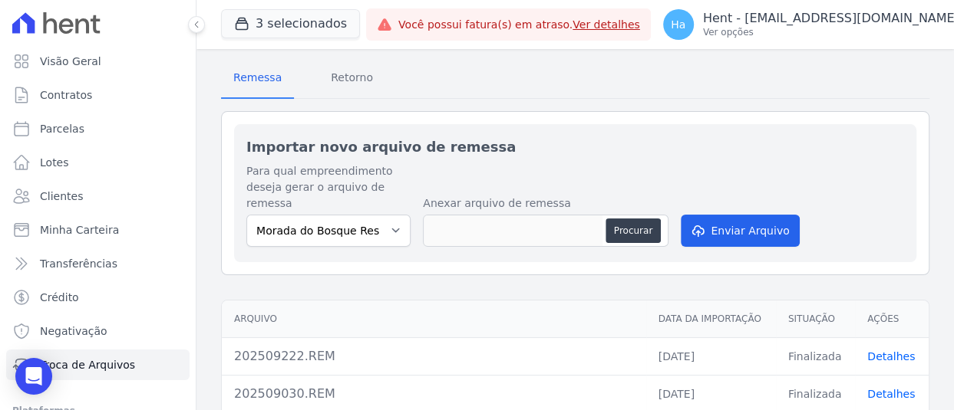
scroll to position [230, 0]
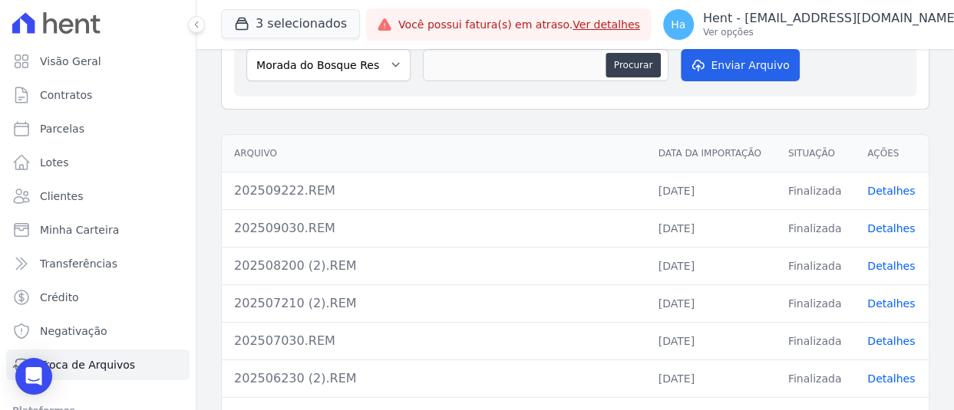
click at [881, 190] on link "Detalhes" at bounding box center [891, 191] width 48 height 12
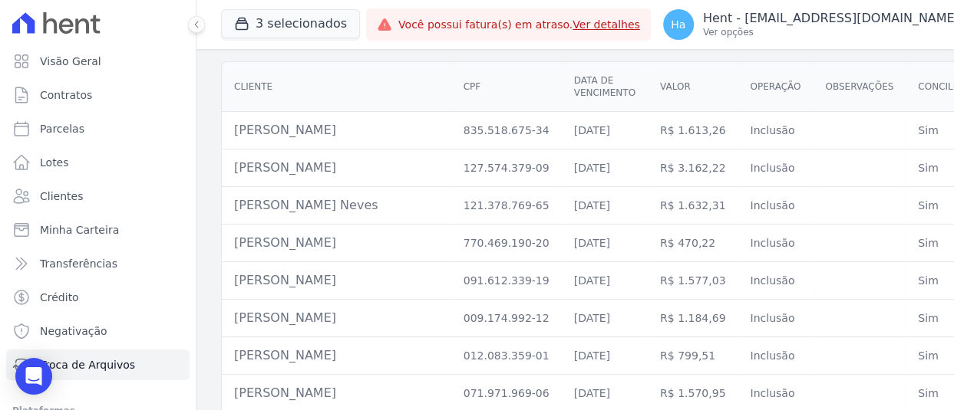
scroll to position [153, 0]
drag, startPoint x: 430, startPoint y: 124, endPoint x: 230, endPoint y: 136, distance: 199.8
click at [230, 136] on td "Marcos Vinicius Alves Dos Santos" at bounding box center [336, 130] width 229 height 38
copy td "Marcos Vinicius Alves Dos Santos"
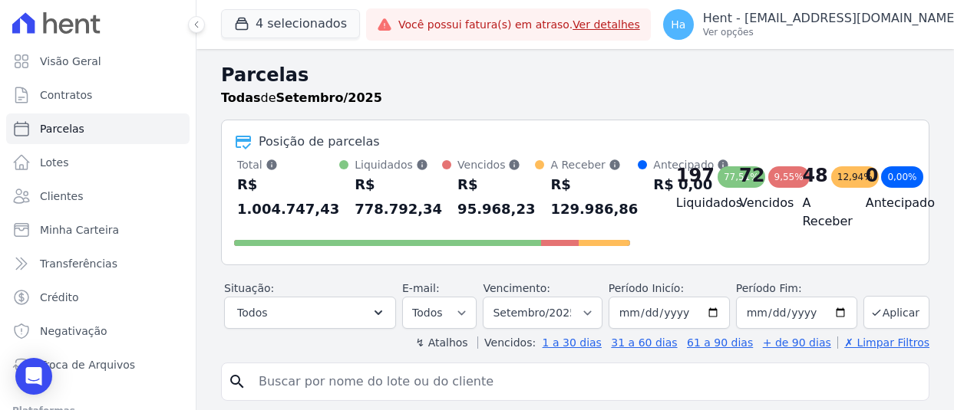
select select
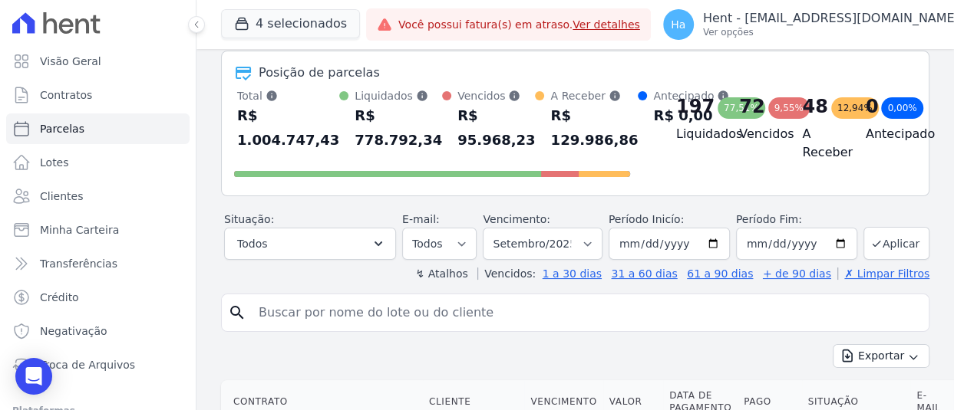
scroll to position [153, 0]
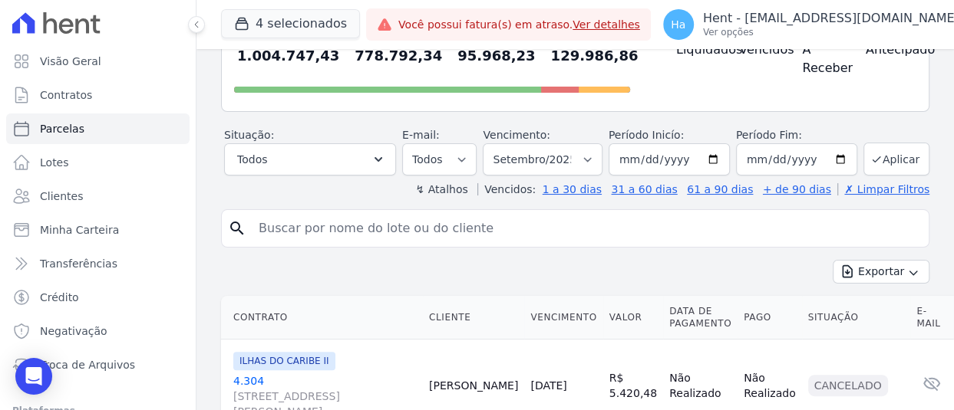
click at [315, 227] on input "search" at bounding box center [585, 228] width 673 height 31
paste input "835.518.675-34"
type input "835.518.675-34"
select select
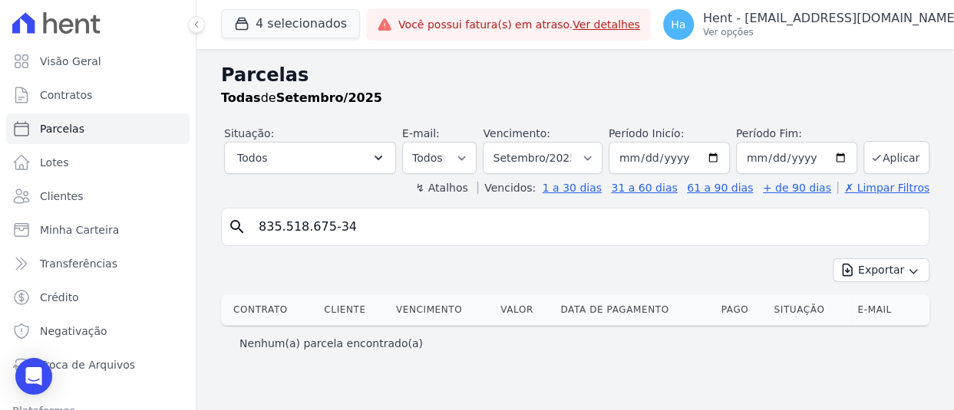
drag, startPoint x: 366, startPoint y: 232, endPoint x: 0, endPoint y: 216, distance: 366.3
click at [0, 219] on div "Visão Geral Contratos Parcelas Lotes Clientes Minha Carteira Transferências Cré…" at bounding box center [477, 205] width 954 height 410
paste input "Marcos Vinicius Alves Dos Santos"
type input "Marcos Vinicius Alves Dos Santos"
select select
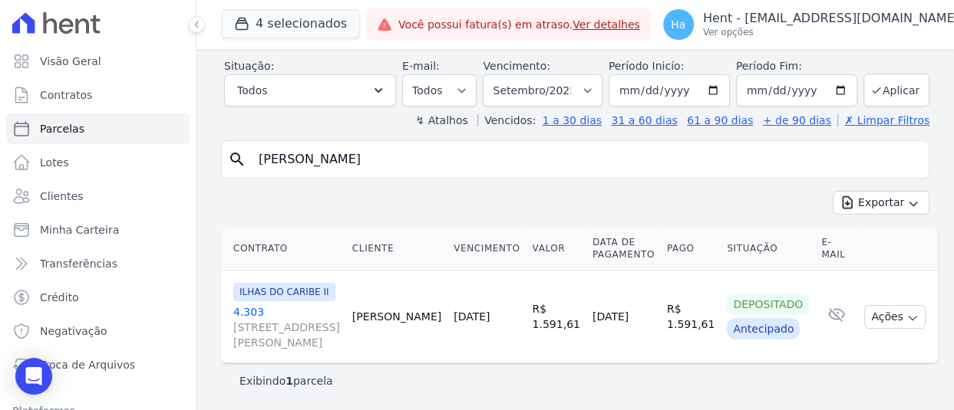
scroll to position [82, 0]
click at [591, 74] on select "Filtrar por período ──────── Todos os meses Agosto/2022 Setembro/2022 Outubro/2…" at bounding box center [542, 90] width 119 height 32
select select "10/2025"
click at [486, 74] on select "Filtrar por período ──────── Todos os meses Agosto/2022 Setembro/2022 Outubro/2…" at bounding box center [542, 90] width 119 height 32
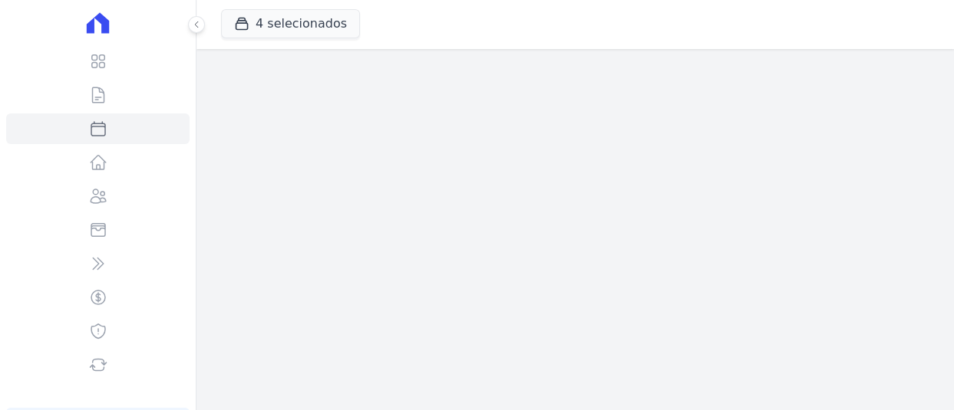
select select
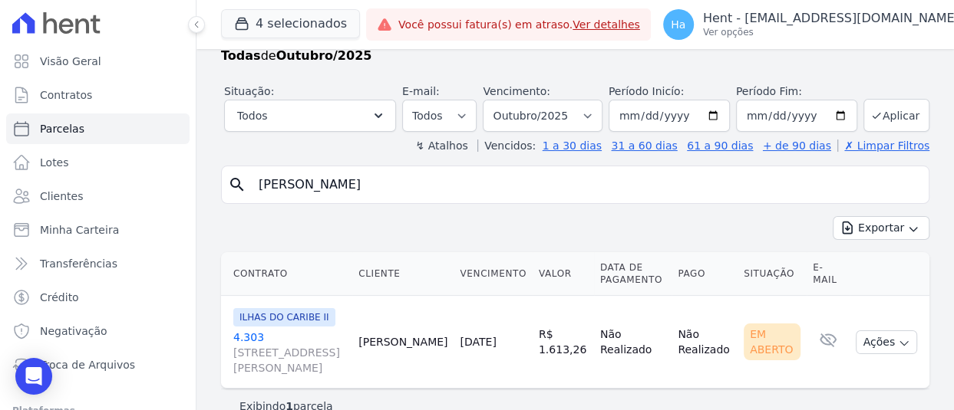
scroll to position [82, 0]
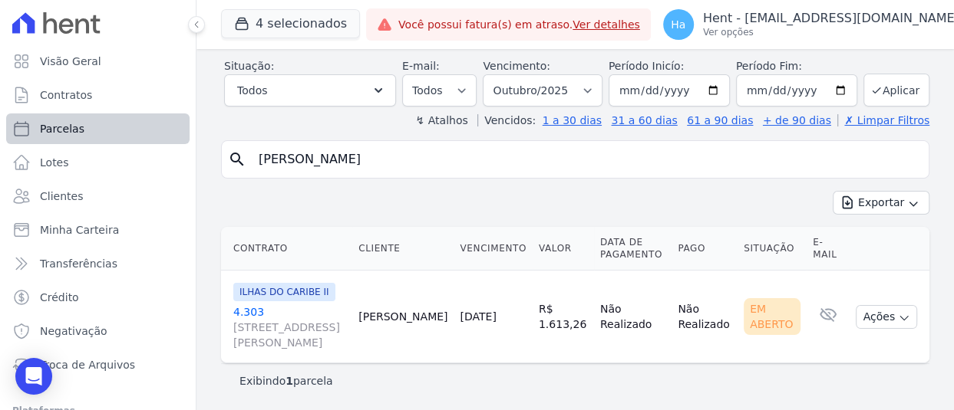
drag, startPoint x: 480, startPoint y: 152, endPoint x: 68, endPoint y: 130, distance: 412.6
click at [74, 139] on div "Visão Geral Contratos [GEOGRAPHIC_DATA] Lotes Clientes Minha Carteira Transferê…" at bounding box center [477, 205] width 954 height 410
paste input "uro Sergio Mathias Junior"
type input "Mauro Sergio Mathias Junior"
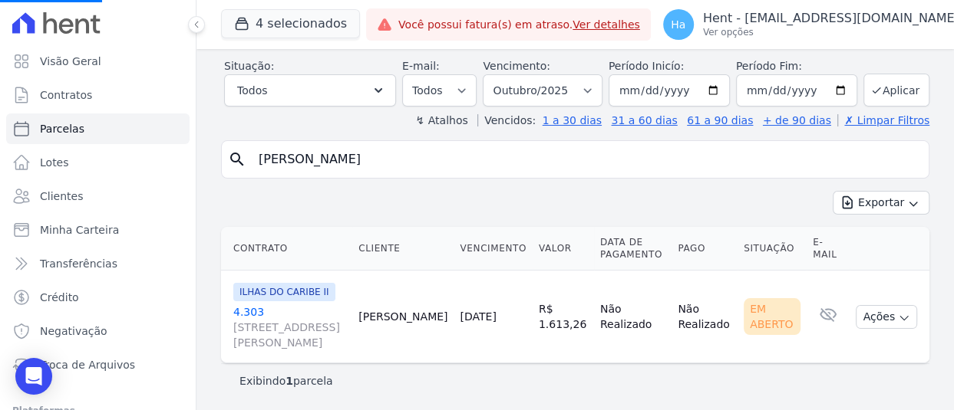
select select
click at [275, 15] on button "4 selecionados" at bounding box center [290, 23] width 139 height 29
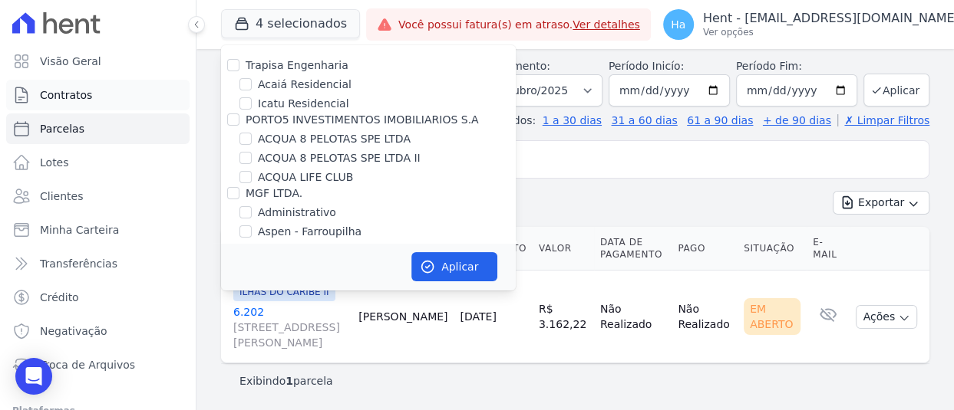
click at [123, 97] on link "Contratos" at bounding box center [97, 95] width 183 height 31
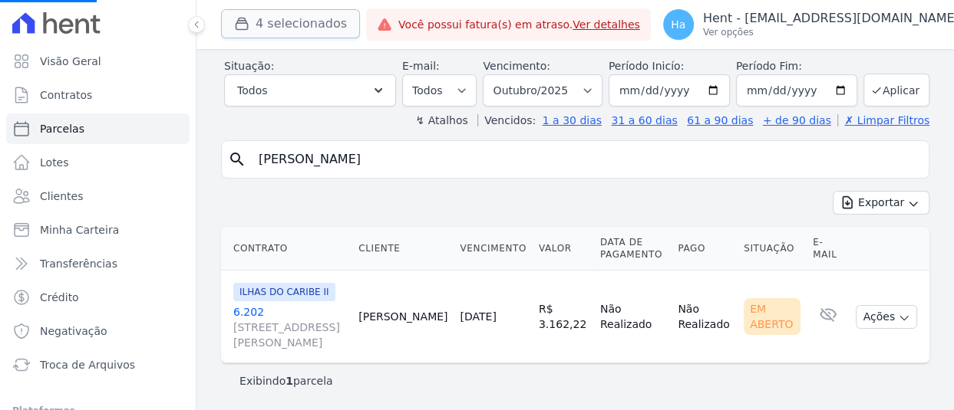
click at [288, 31] on button "4 selecionados" at bounding box center [290, 23] width 139 height 29
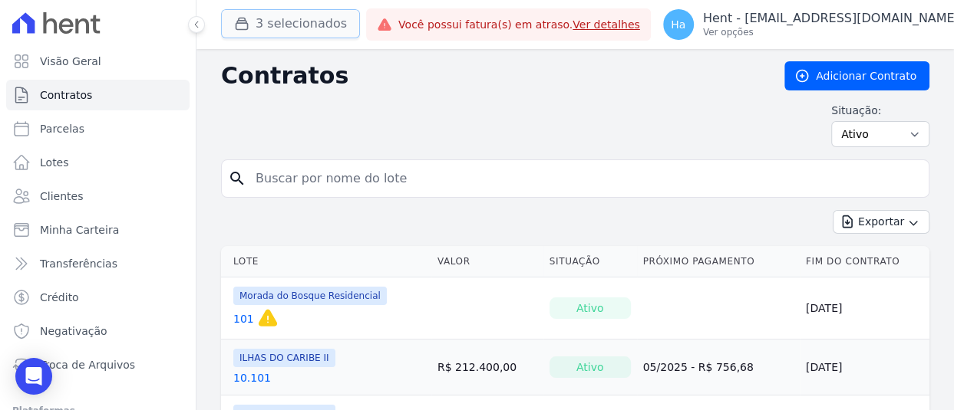
click at [315, 14] on button "3 selecionados" at bounding box center [290, 23] width 139 height 29
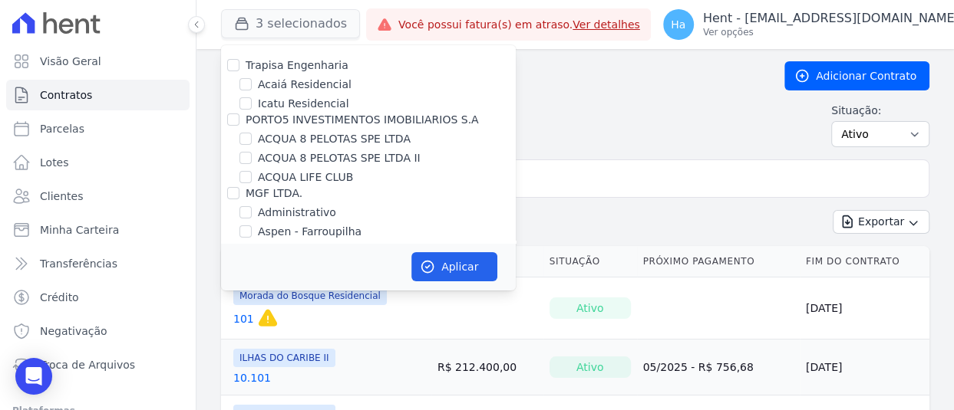
scroll to position [1756, 0]
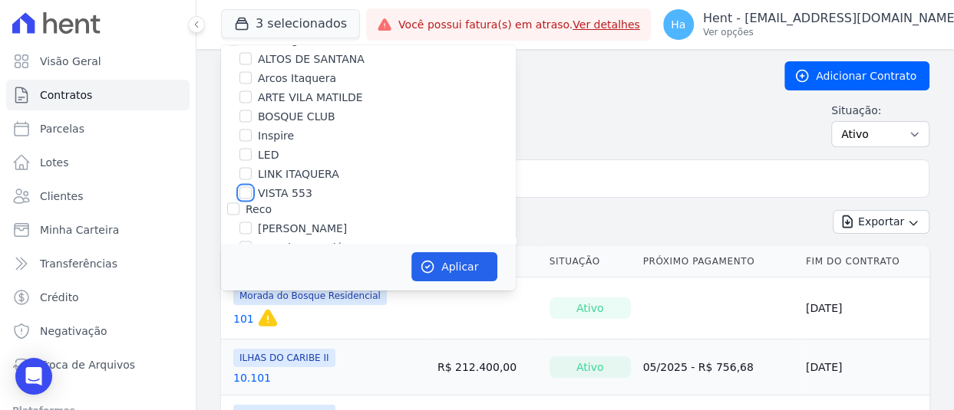
click at [245, 186] on input "VISTA 553" at bounding box center [245, 192] width 12 height 12
checkbox input "true"
click at [477, 267] on button "Aplicar" at bounding box center [454, 266] width 86 height 29
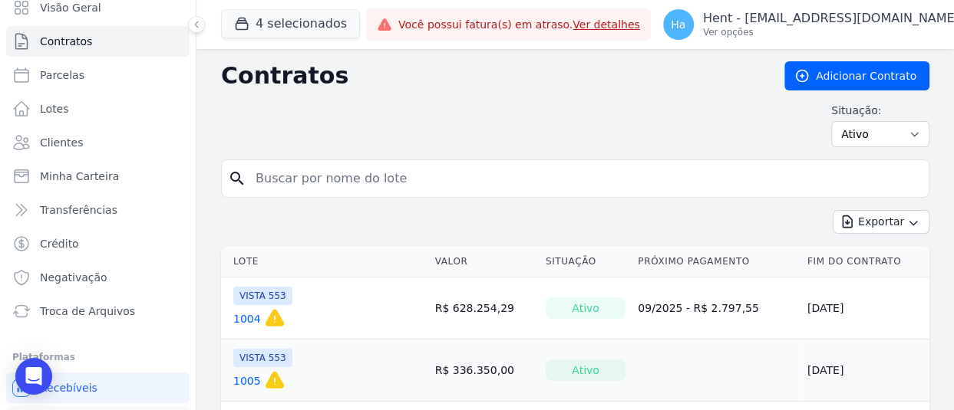
scroll to position [114, 0]
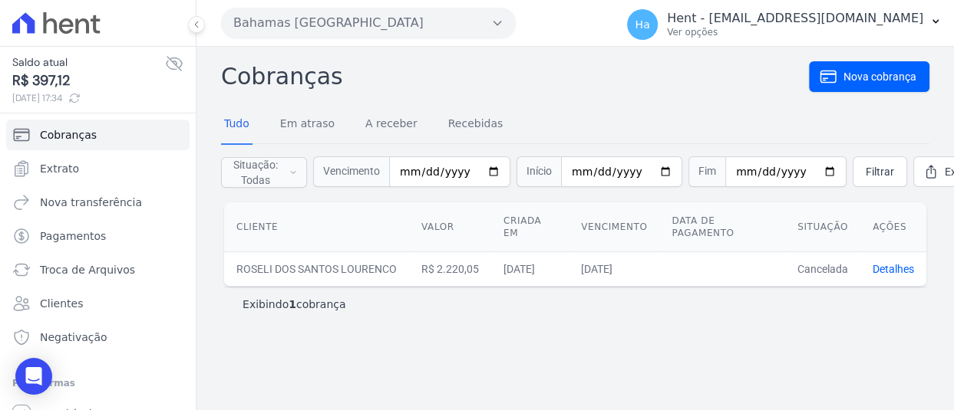
click at [430, 27] on button "Bahamas [GEOGRAPHIC_DATA]" at bounding box center [368, 23] width 295 height 31
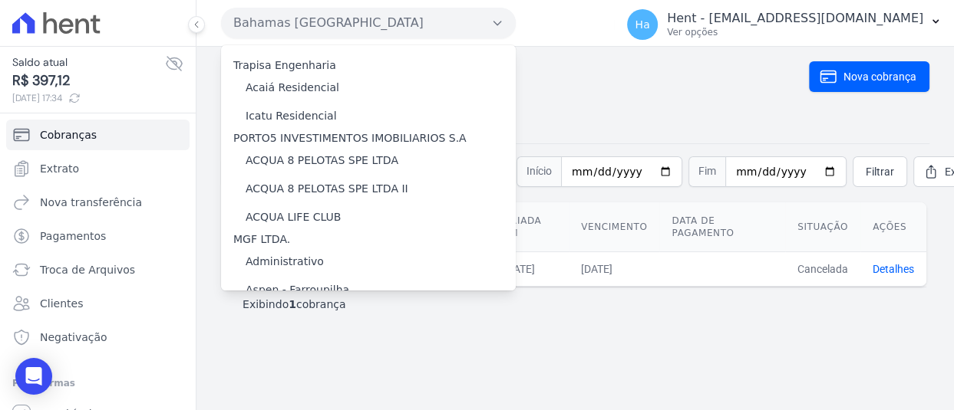
scroll to position [2301, 0]
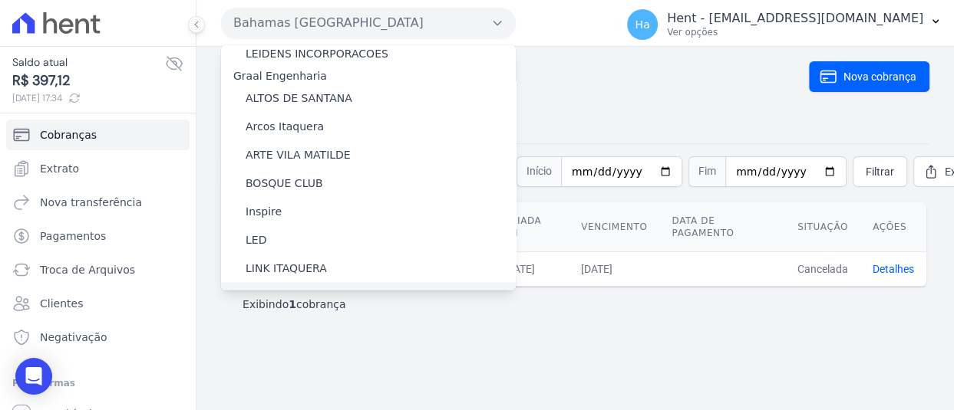
click at [273, 289] on label "VISTA 553" at bounding box center [272, 297] width 54 height 16
click at [0, 0] on input "VISTA 553" at bounding box center [0, 0] width 0 height 0
click at [273, 289] on label "VISTA 553" at bounding box center [272, 297] width 54 height 16
click at [0, 0] on input "VISTA 553" at bounding box center [0, 0] width 0 height 0
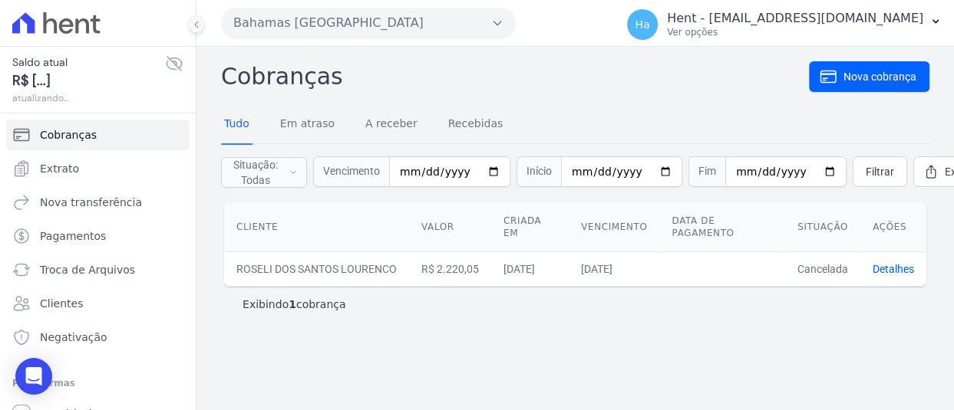
click at [476, 25] on button "Bahamas [GEOGRAPHIC_DATA]" at bounding box center [368, 23] width 295 height 31
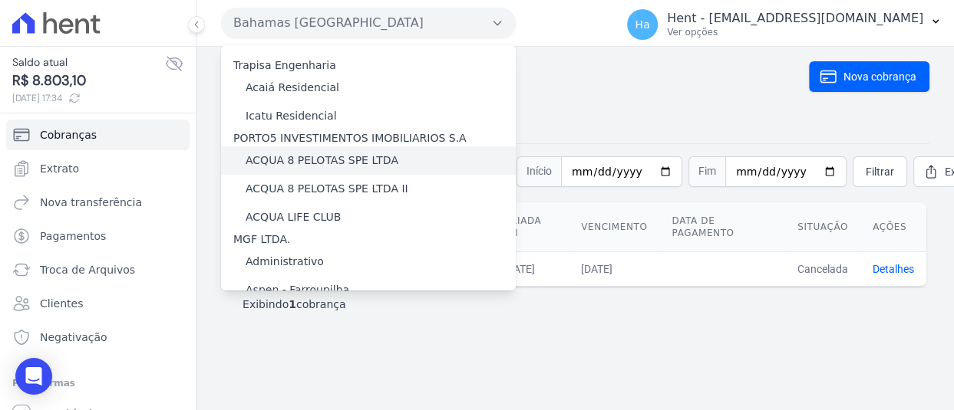
scroll to position [2301, 0]
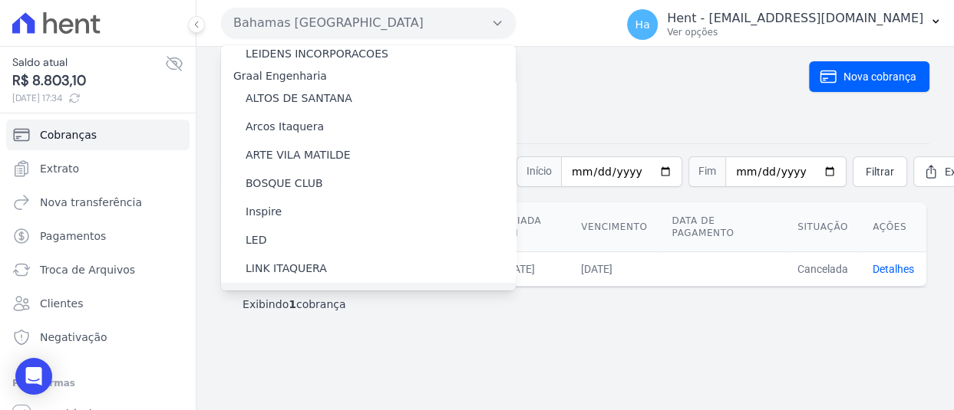
click at [270, 289] on label "VISTA 553" at bounding box center [272, 297] width 54 height 16
click at [0, 0] on input "VISTA 553" at bounding box center [0, 0] width 0 height 0
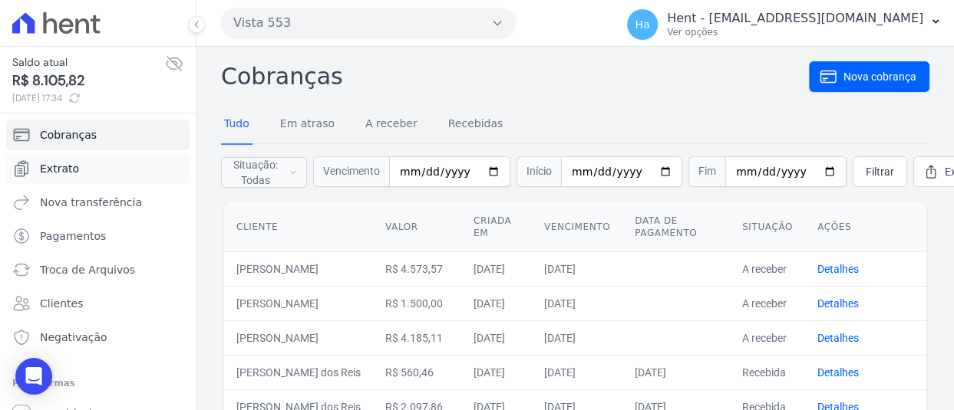
click at [81, 173] on link "Extrato" at bounding box center [97, 168] width 183 height 31
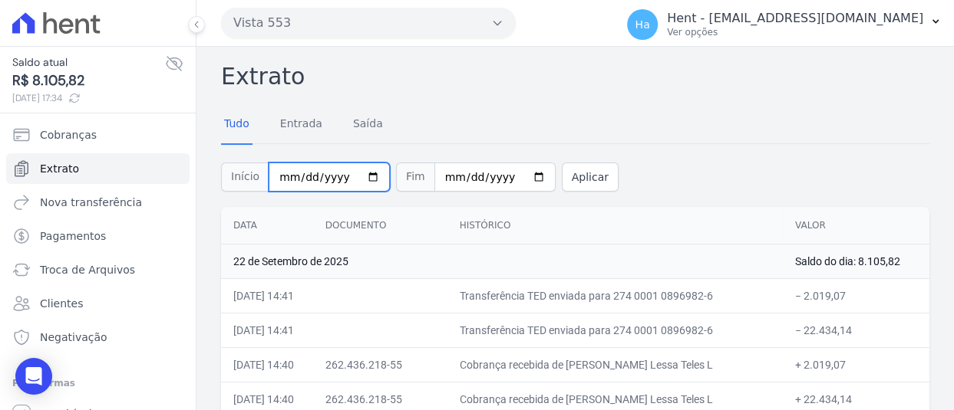
click at [302, 175] on input "[DATE]" at bounding box center [328, 177] width 121 height 29
type input "[DATE]"
click at [562, 173] on button "Aplicar" at bounding box center [590, 177] width 57 height 29
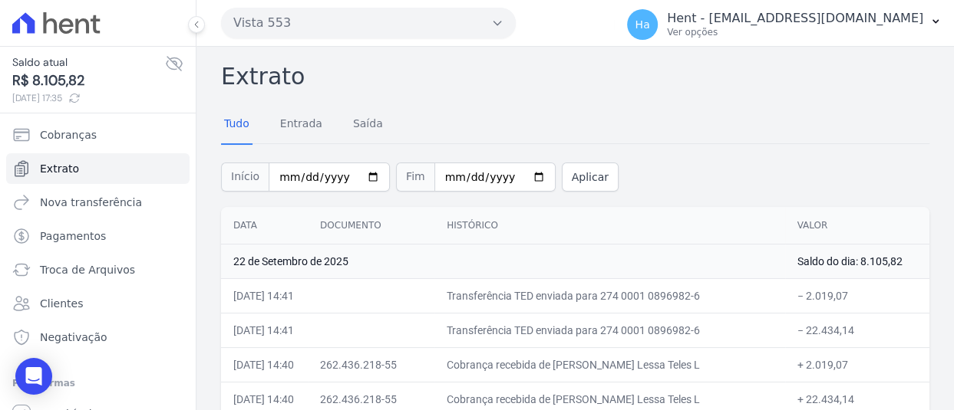
scroll to position [10707, 0]
